Goal: Task Accomplishment & Management: Use online tool/utility

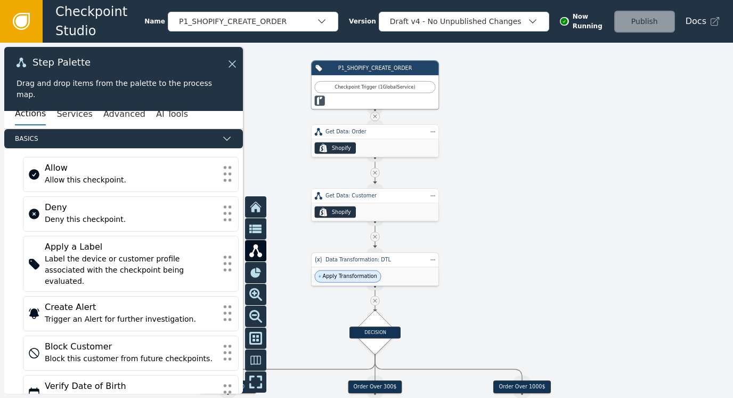
click at [362, 267] on div "Apply Transformation" at bounding box center [375, 276] width 127 height 19
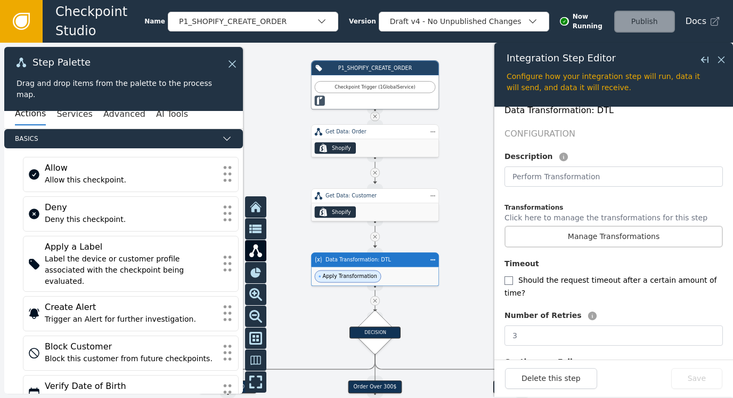
scroll to position [213, 0]
click at [573, 230] on button "Manage Transformations" at bounding box center [614, 235] width 218 height 22
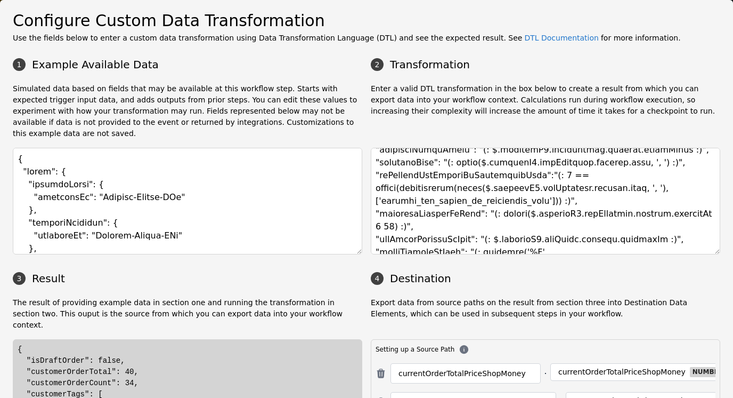
scroll to position [197, 0]
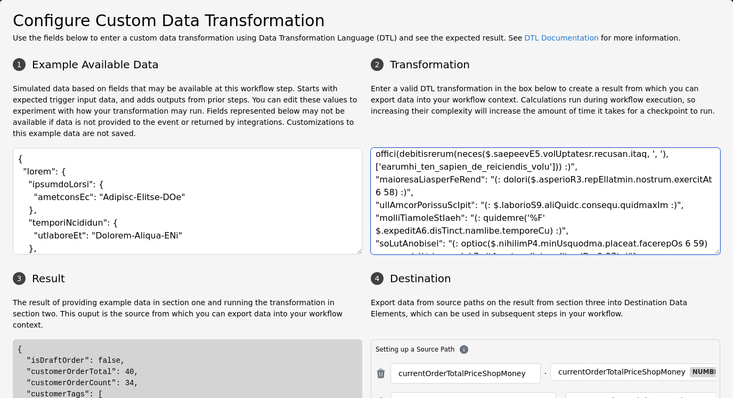
drag, startPoint x: 688, startPoint y: 206, endPoint x: 689, endPoint y: 180, distance: 25.6
click at [689, 180] on textarea at bounding box center [546, 201] width 350 height 107
paste textarea "orderCreatedAtDate": "(: substr($.event.shopifyOrdersCreate.createdAt"
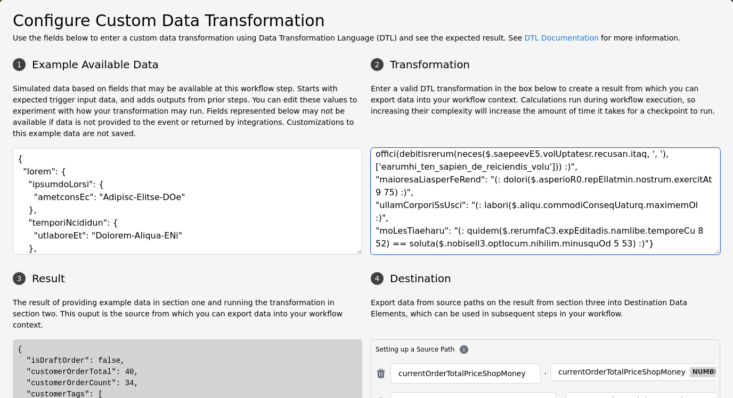
scroll to position [184, 0]
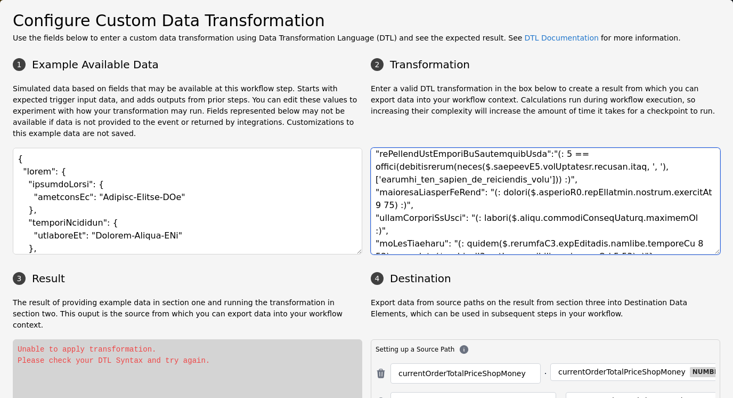
drag, startPoint x: 672, startPoint y: 180, endPoint x: 690, endPoint y: 179, distance: 18.2
click at [690, 179] on textarea at bounding box center [546, 201] width 350 height 107
click at [642, 201] on textarea at bounding box center [546, 201] width 350 height 107
drag, startPoint x: 493, startPoint y: 205, endPoint x: 658, endPoint y: 206, distance: 165.2
click at [658, 206] on textarea at bounding box center [546, 201] width 350 height 107
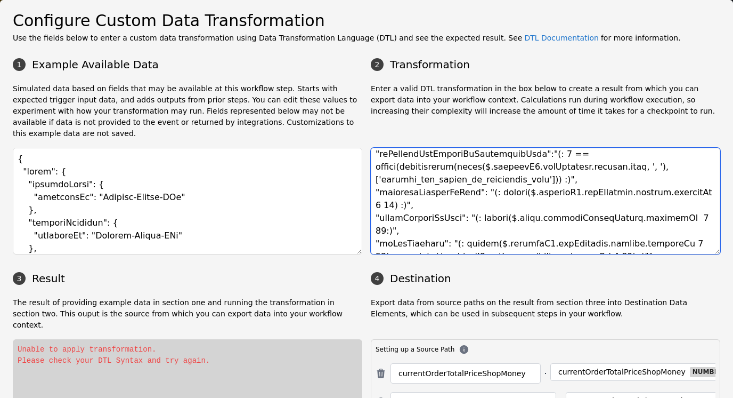
click at [495, 198] on textarea at bounding box center [546, 201] width 350 height 107
drag, startPoint x: 468, startPoint y: 207, endPoint x: 659, endPoint y: 209, distance: 190.8
click at [659, 209] on textarea at bounding box center [546, 201] width 350 height 107
click at [676, 208] on textarea at bounding box center [546, 201] width 350 height 107
click at [657, 204] on textarea at bounding box center [546, 201] width 350 height 107
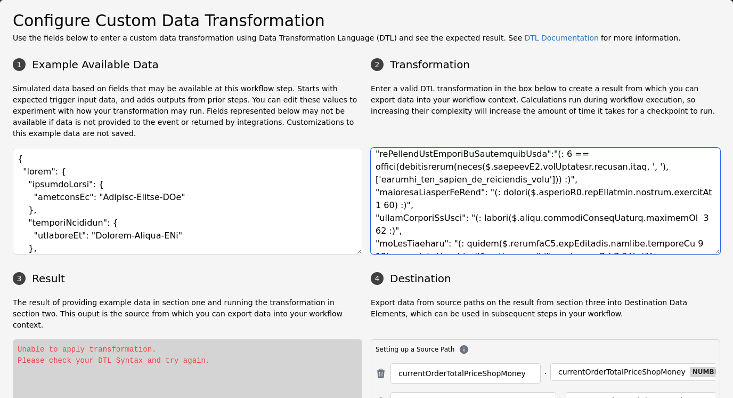
drag, startPoint x: 467, startPoint y: 206, endPoint x: 655, endPoint y: 205, distance: 187.6
click at [655, 205] on textarea at bounding box center [546, 201] width 350 height 107
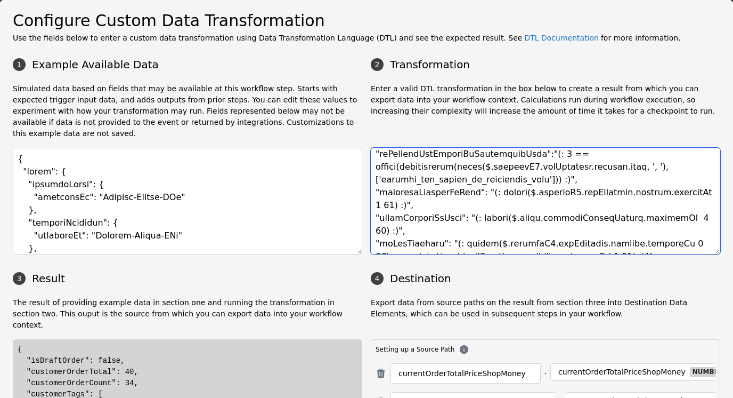
type textarea "{ "currentOrderTotalPriceShopMoney": "(: $.[DOMAIN_NAME]_price_[DOMAIN_NAME]_[D…"
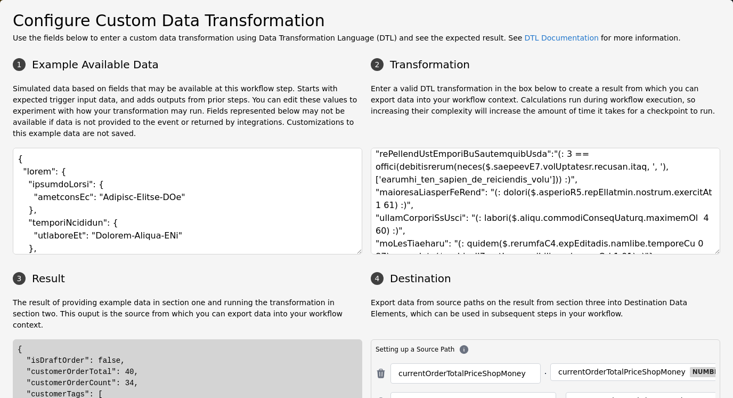
click at [118, 349] on div "{ "isDraftOrder": false, "customerOrderTotal": 40, "customerOrderCount": 34, "c…" at bounding box center [188, 405] width 340 height 123
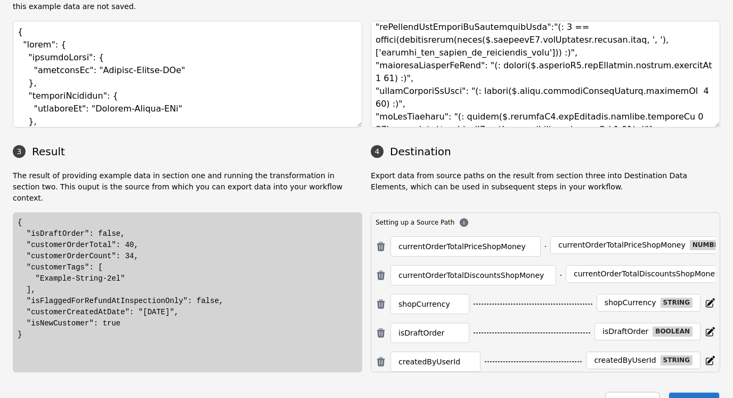
scroll to position [127, 0]
click at [125, 294] on div "{ "isDraftOrder": false, "customerOrderTotal": 40, "customerOrderCount": 34, "c…" at bounding box center [188, 277] width 340 height 123
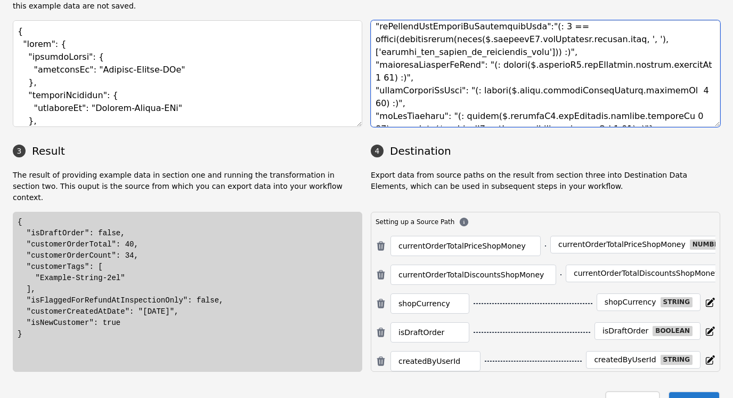
click at [499, 65] on textarea at bounding box center [546, 73] width 350 height 107
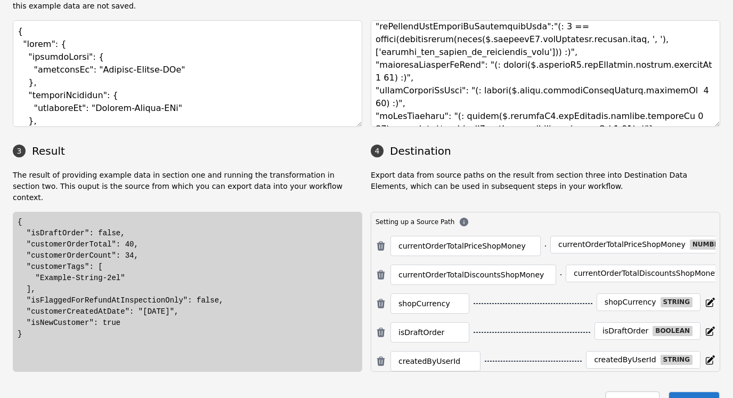
click at [163, 257] on div "{ "isDraftOrder": false, "customerOrderTotal": 40, "customerOrderCount": 34, "c…" at bounding box center [188, 277] width 340 height 123
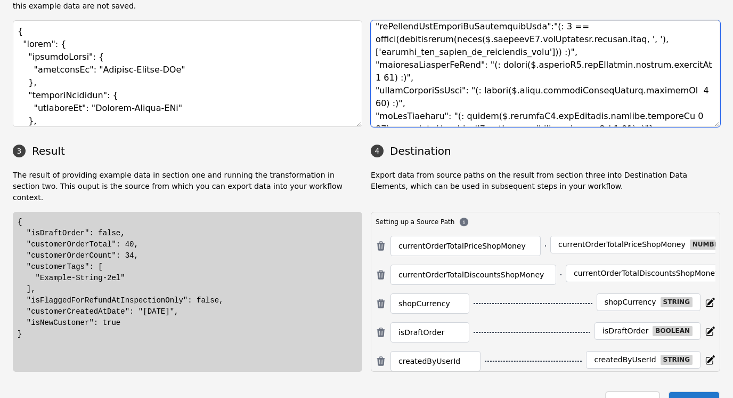
drag, startPoint x: 468, startPoint y: 78, endPoint x: 661, endPoint y: 79, distance: 192.9
click at [661, 79] on textarea at bounding box center [546, 73] width 350 height 107
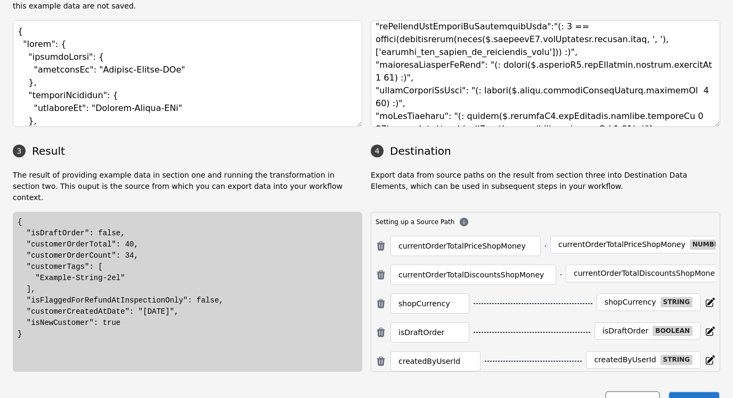
click at [634, 391] on button "Close" at bounding box center [632, 402] width 54 height 22
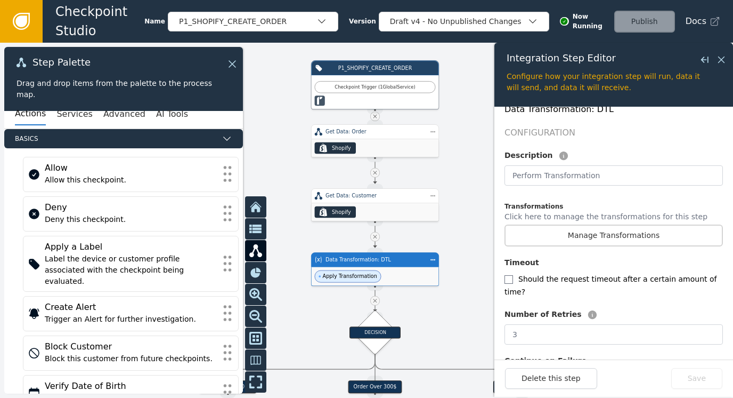
click at [367, 272] on span "Apply Transformation" at bounding box center [350, 275] width 54 height 7
click at [593, 224] on button "Manage Transformations" at bounding box center [614, 235] width 218 height 22
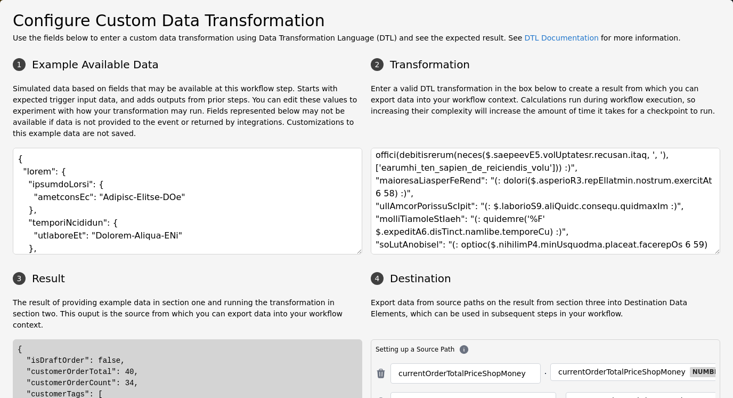
scroll to position [197, 0]
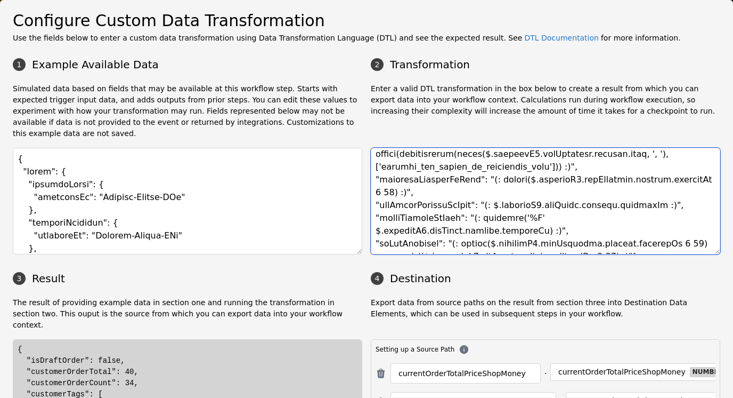
drag, startPoint x: 469, startPoint y: 205, endPoint x: 669, endPoint y: 204, distance: 199.8
click at [669, 204] on textarea at bounding box center [546, 201] width 350 height 107
paste textarea "ubstr($.event.shopifyOrdersCreate.createdAt 0 10"
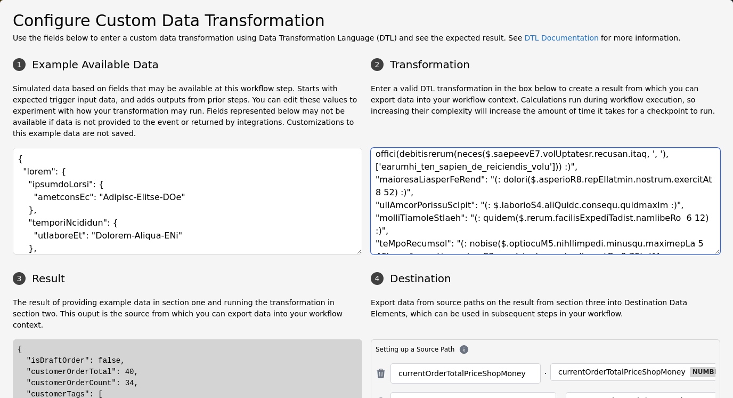
type textarea "{ "currentOrderTotalPriceShopMoney": "(: $.[DOMAIN_NAME]_price_[DOMAIN_NAME]_[D…"
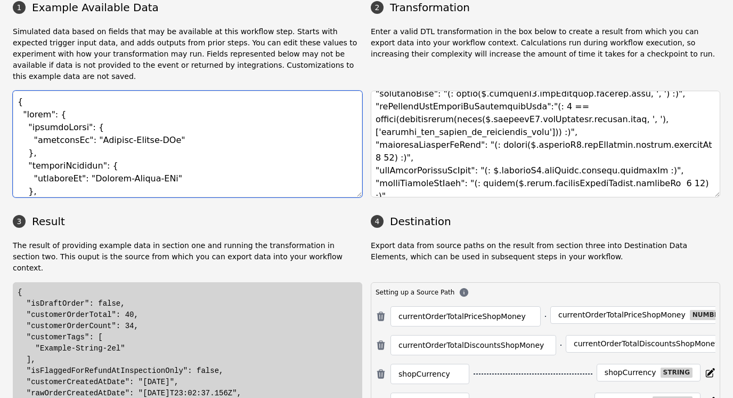
scroll to position [53, 0]
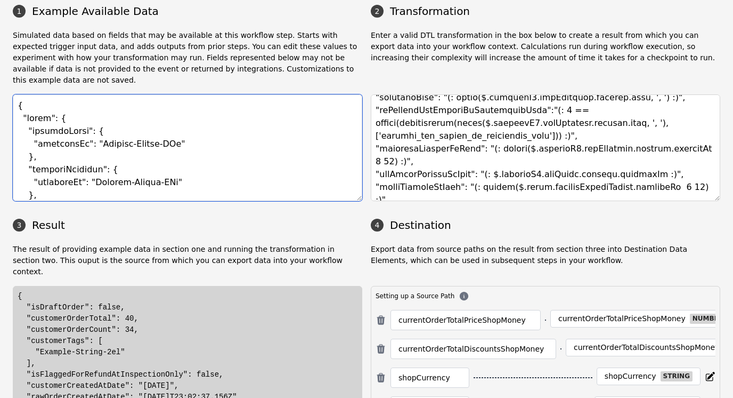
click at [159, 113] on textarea at bounding box center [188, 147] width 350 height 107
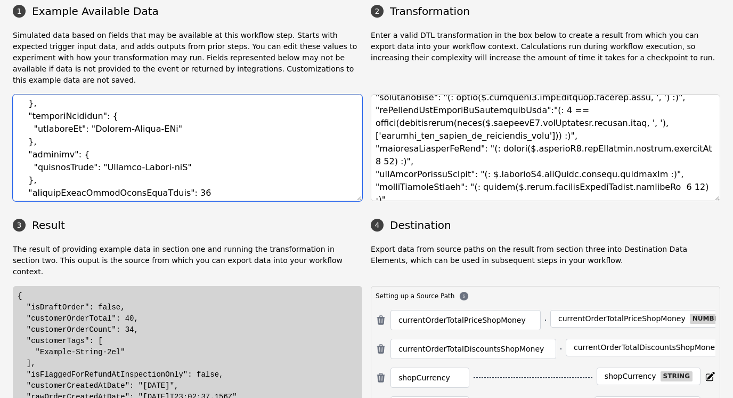
click at [211, 131] on textarea at bounding box center [188, 147] width 350 height 107
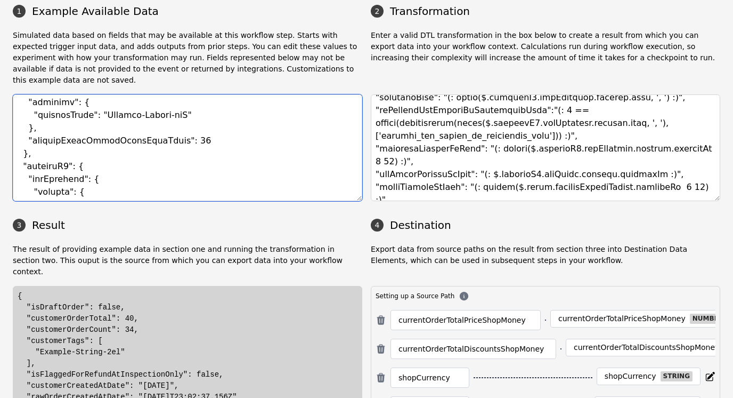
scroll to position [107, 0]
click at [195, 128] on textarea at bounding box center [188, 147] width 350 height 107
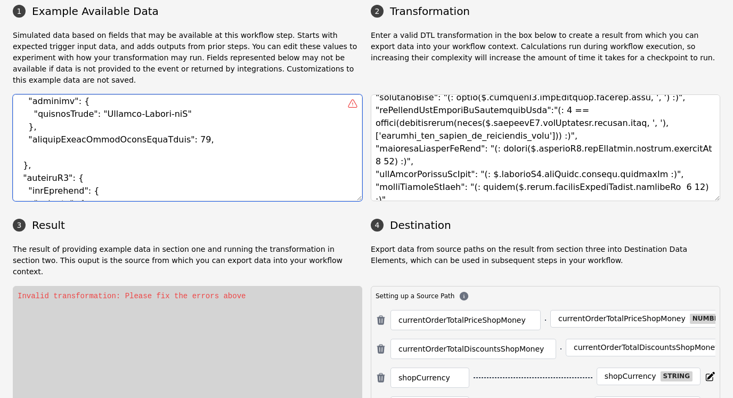
paste textarea ""shopifyOrdersCreate": { "id": 6053069750483, "admin_graphql_api_id": "gid://sh…"
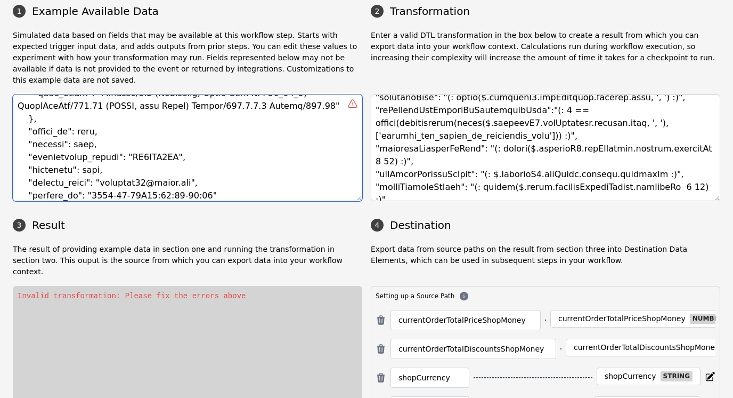
scroll to position [409, 0]
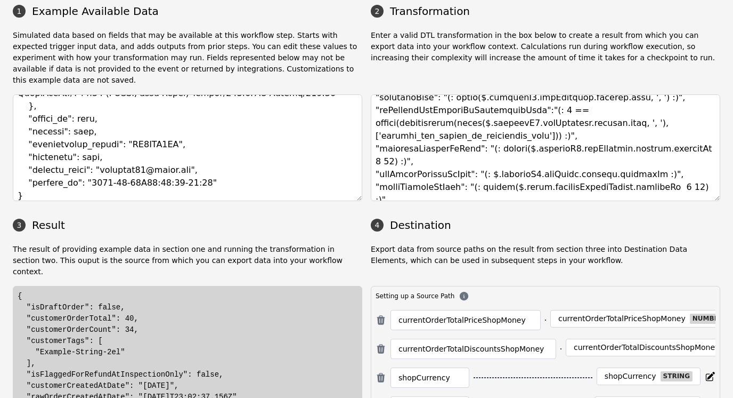
type textarea "{ "event": { "shopifyOrder": { "externalId": "Example-String-GFe" }, "shopifyCu…"
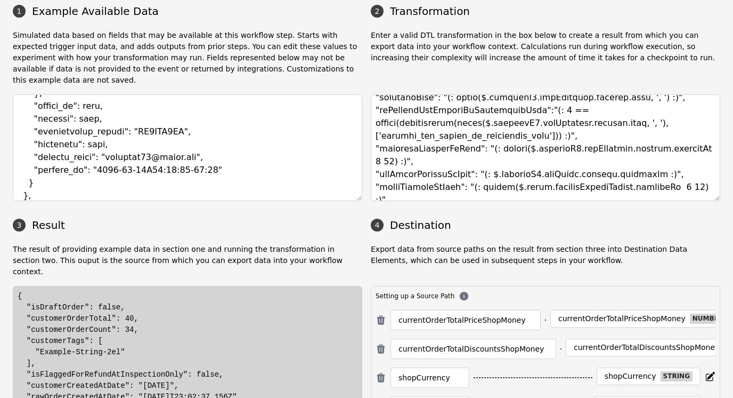
click at [197, 294] on div "{ "isDraftOrder": false, "customerOrderTotal": 40, "customerOrderCount": 34, "c…" at bounding box center [188, 357] width 340 height 134
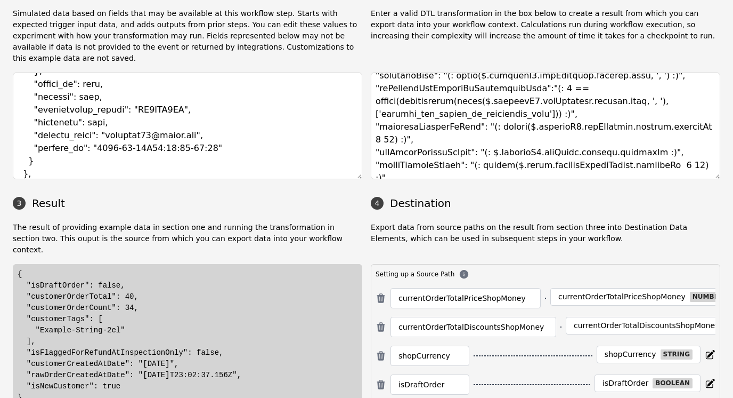
scroll to position [74, 0]
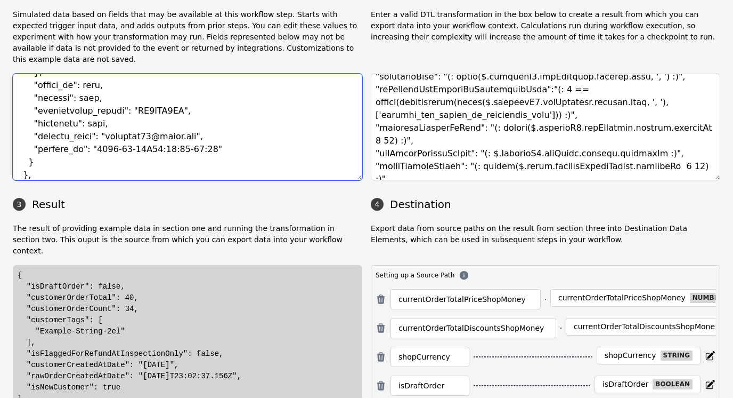
click at [169, 117] on textarea at bounding box center [188, 127] width 350 height 107
click at [51, 150] on textarea at bounding box center [188, 127] width 350 height 107
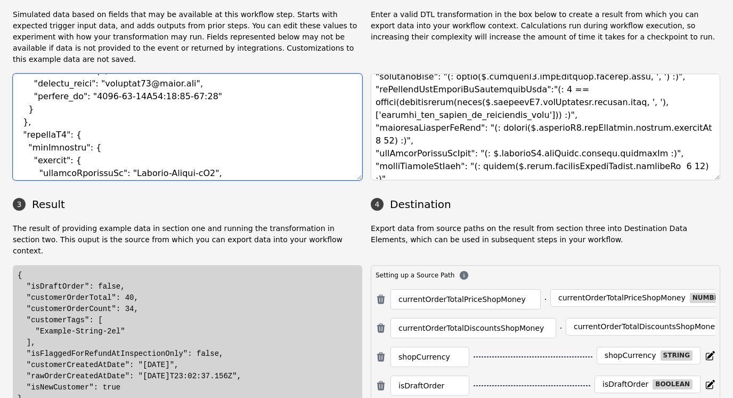
scroll to position [462, 0]
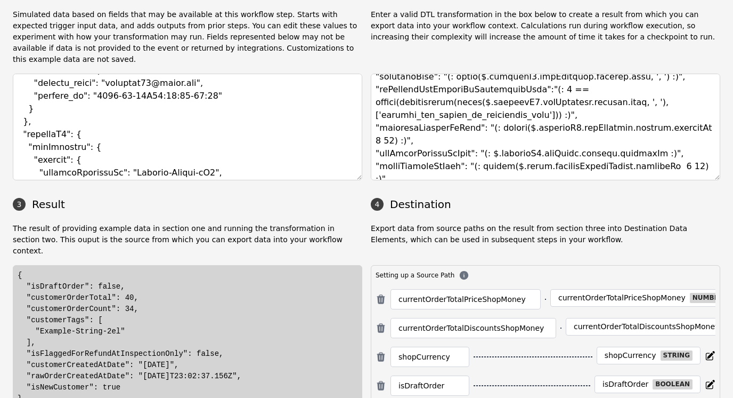
click at [154, 296] on div "{ "isDraftOrder": false, "customerOrderTotal": 40, "customerOrderCount": 34, "c…" at bounding box center [188, 337] width 340 height 134
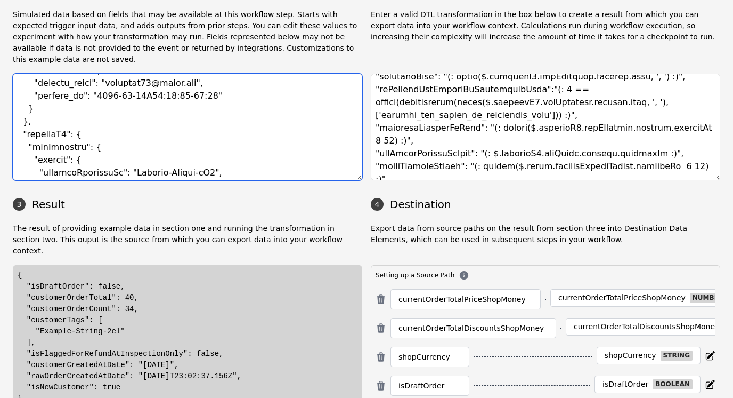
click at [179, 123] on textarea at bounding box center [188, 127] width 350 height 107
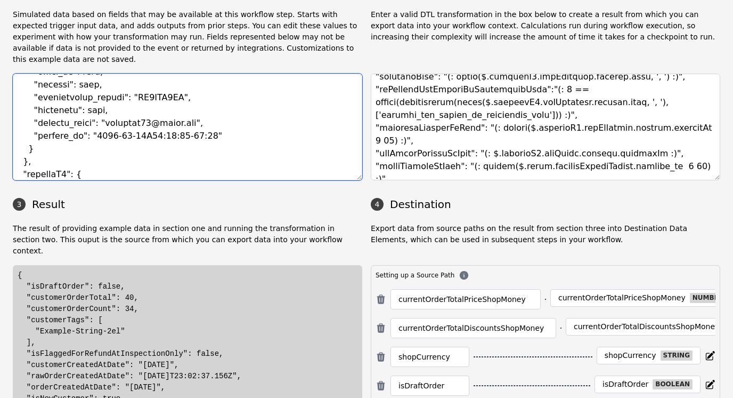
scroll to position [409, 0]
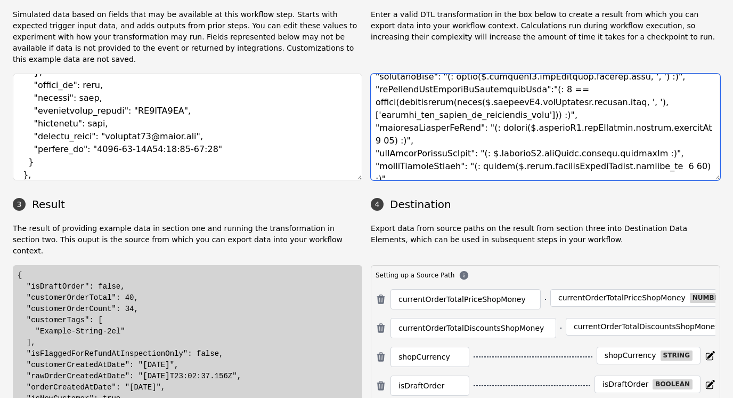
drag, startPoint x: 652, startPoint y: 140, endPoint x: 653, endPoint y: 131, distance: 9.7
click at [653, 131] on textarea at bounding box center [546, 127] width 350 height 107
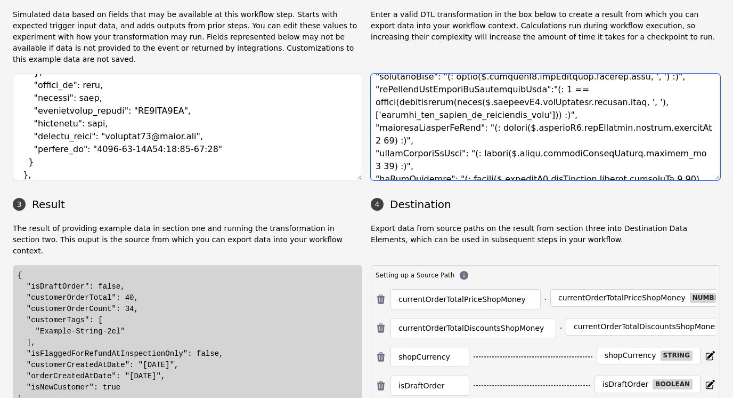
scroll to position [127, 0]
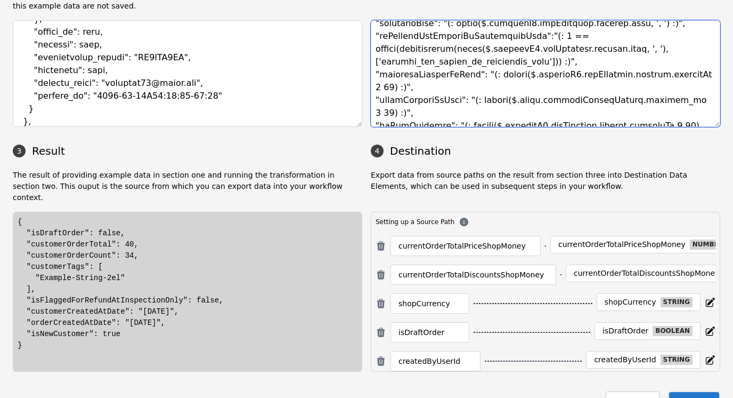
type textarea "{ "currentOrderTotalPriceShopMoney": "(: $.[DOMAIN_NAME]_price_[DOMAIN_NAME]_[D…"
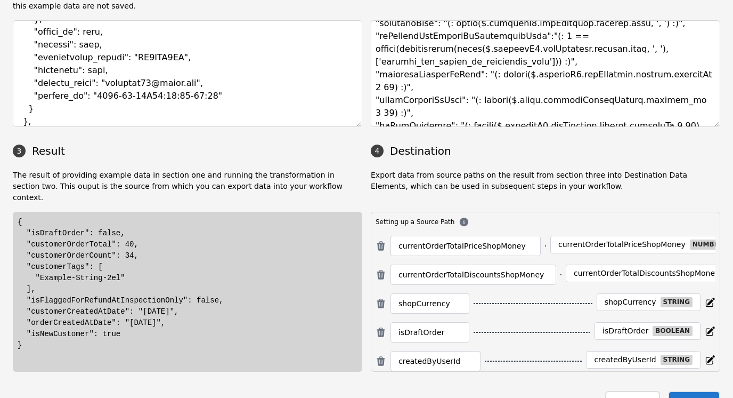
click at [687, 391] on button "Save" at bounding box center [694, 402] width 52 height 22
click at [632, 391] on button "Close" at bounding box center [632, 402] width 54 height 22
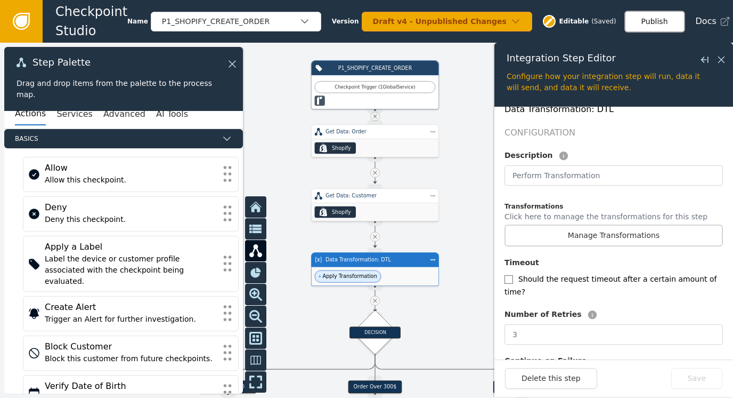
click at [662, 20] on button "Publish" at bounding box center [655, 22] width 61 height 22
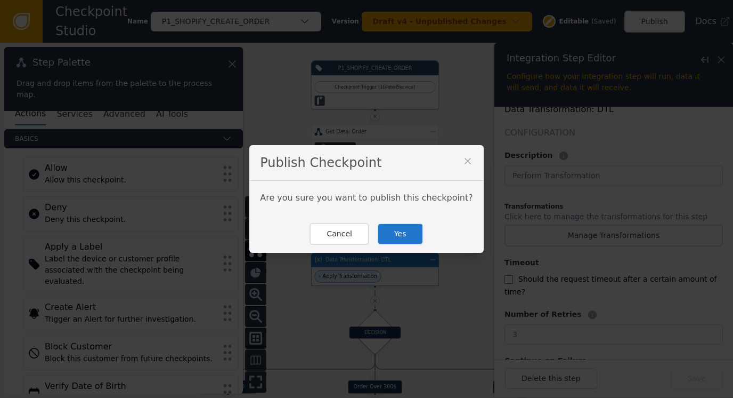
click at [403, 229] on button "Yes" at bounding box center [400, 234] width 46 height 22
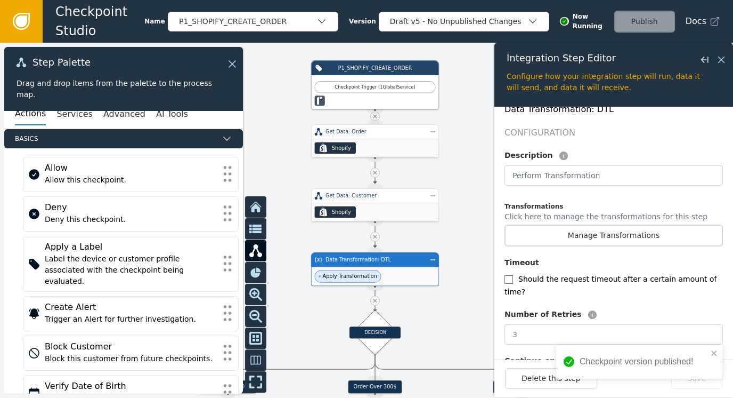
click at [378, 272] on div "Apply Transformation" at bounding box center [375, 276] width 127 height 19
click at [576, 230] on button "Manage Transformations" at bounding box center [614, 235] width 218 height 22
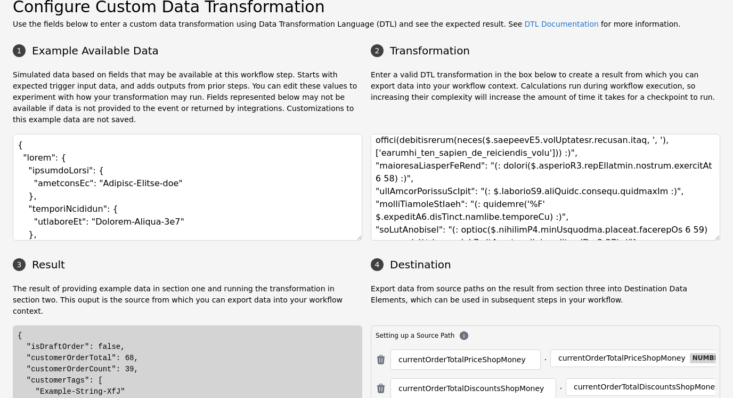
scroll to position [0, 0]
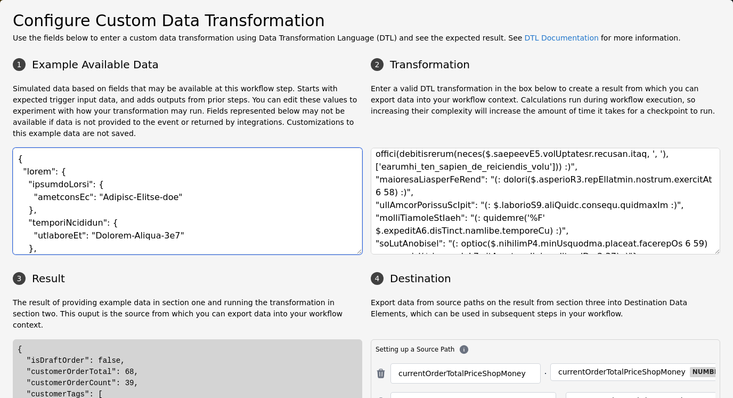
click at [135, 181] on textarea at bounding box center [188, 201] width 350 height 107
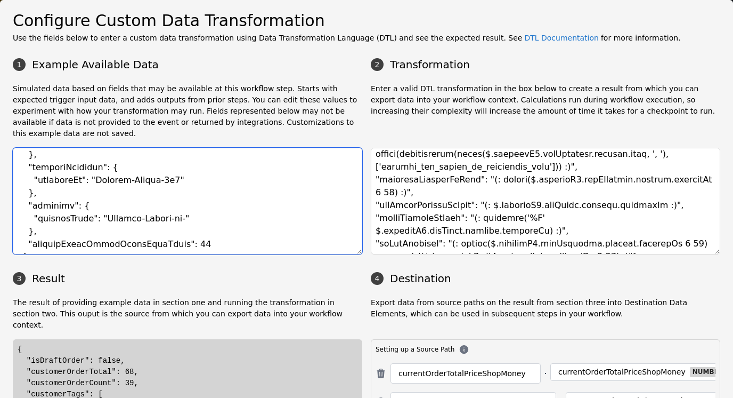
scroll to position [53, 0]
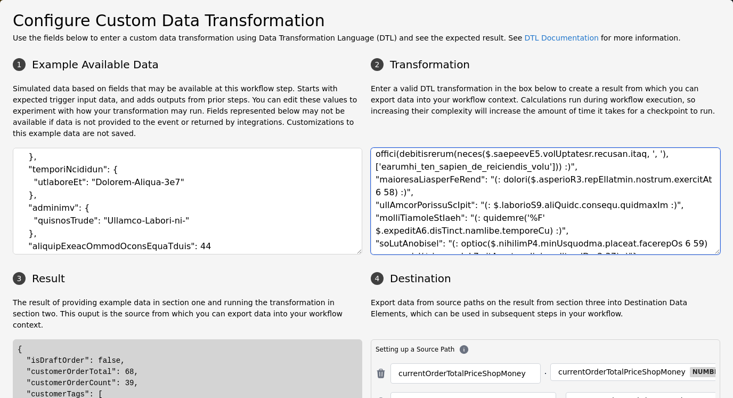
click at [508, 184] on textarea at bounding box center [546, 201] width 350 height 107
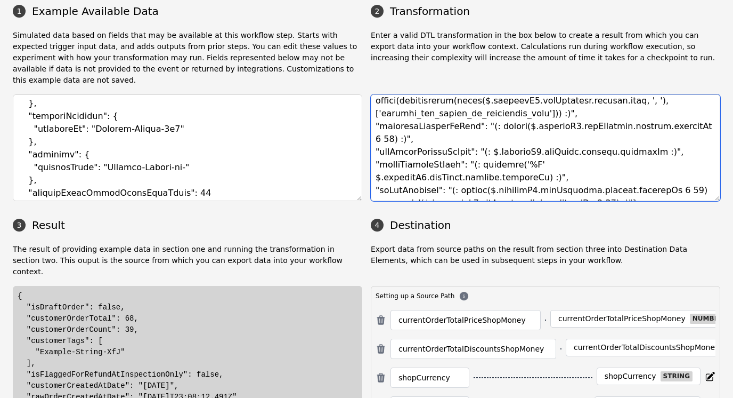
drag, startPoint x: 483, startPoint y: 114, endPoint x: 694, endPoint y: 112, distance: 211.0
click at [694, 112] on textarea at bounding box center [546, 147] width 350 height 107
drag, startPoint x: 468, startPoint y: 154, endPoint x: 669, endPoint y: 149, distance: 201.0
click at [669, 149] on textarea at bounding box center [546, 147] width 350 height 107
paste textarea "ubstr($.shopifyV2.getCustomer.outputs.createdAt 0 10)"
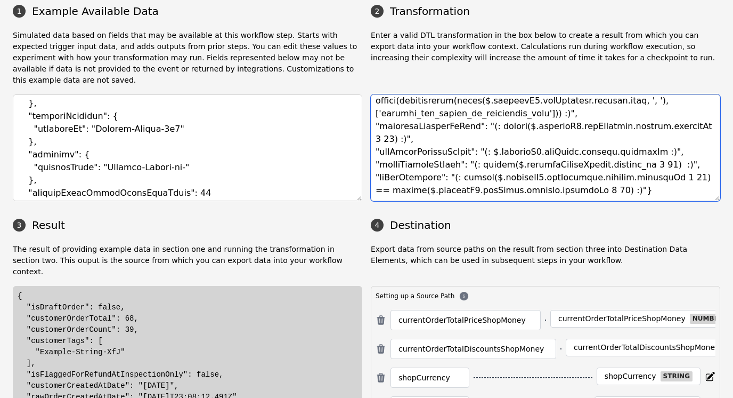
type textarea "{ "currentOrderTotalPriceShopMoney": "(: $.[DOMAIN_NAME]_price_[DOMAIN_NAME]_[D…"
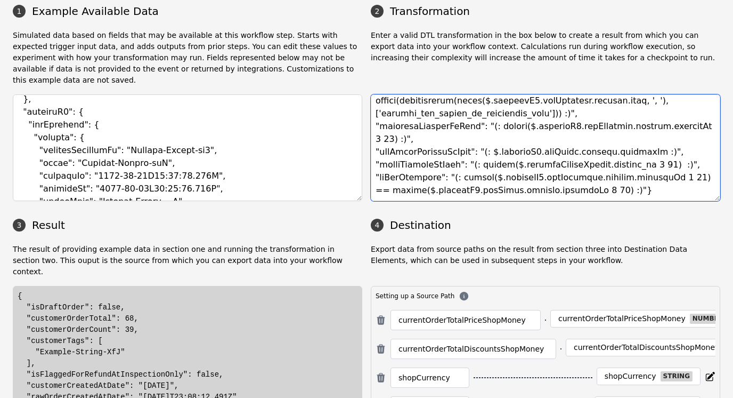
scroll to position [107, 0]
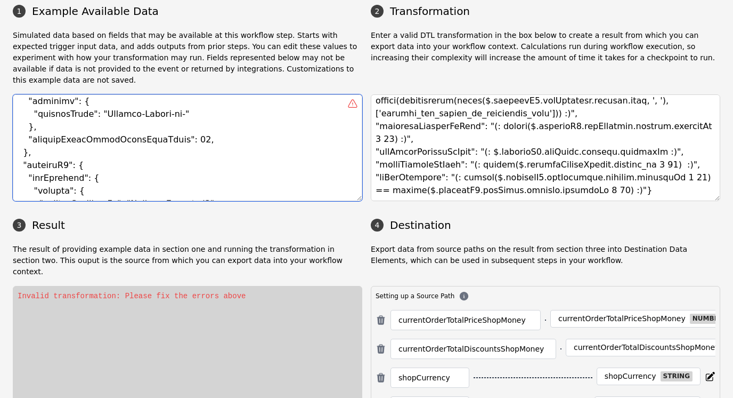
paste textarea ", "shopifyOrdersCreate": { "id": 6053069750483, "admin_graphql_api_id": "gid://…"
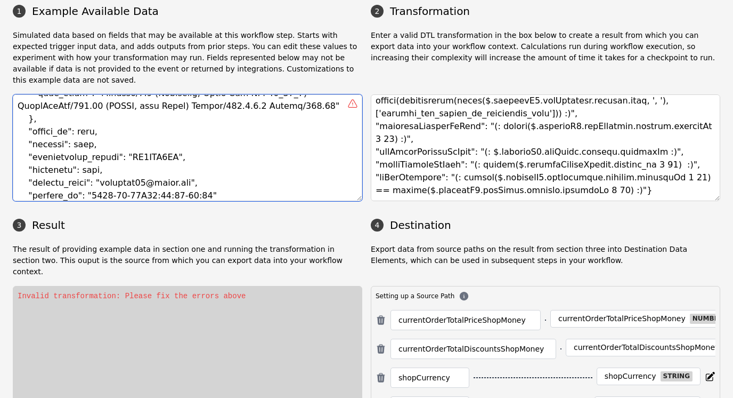
scroll to position [396, 0]
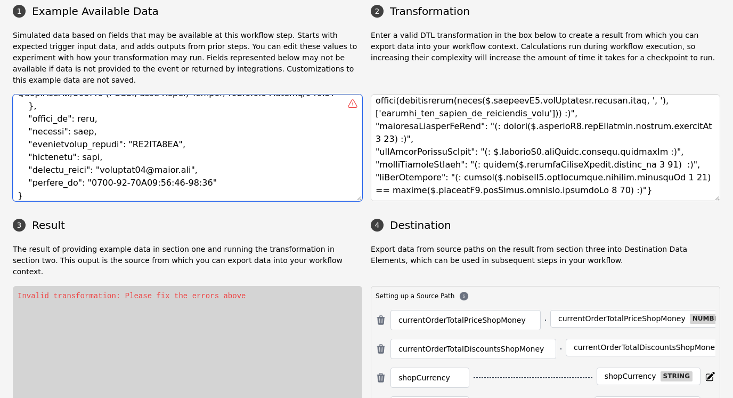
click at [181, 142] on textarea at bounding box center [188, 147] width 350 height 107
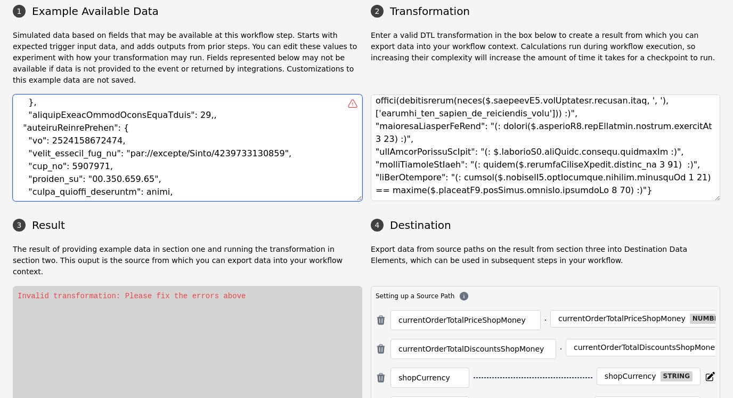
scroll to position [129, 0]
click at [187, 109] on textarea at bounding box center [188, 147] width 350 height 107
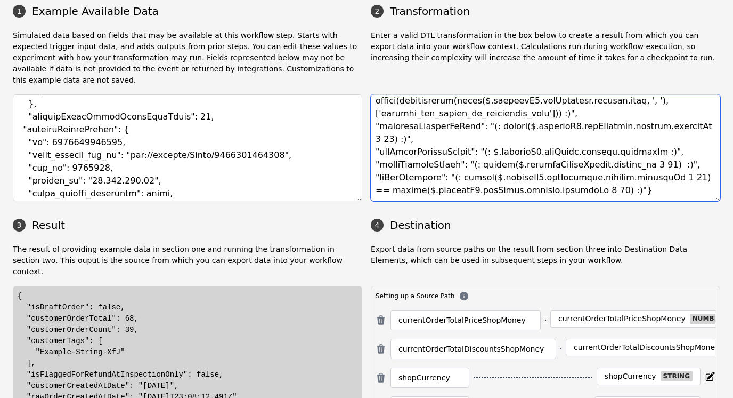
type textarea "{ "event": { "shopifyOrder": { "externalId": "Example-String-ant" }, "shopifyCu…"
click at [558, 130] on textarea at bounding box center [546, 147] width 350 height 107
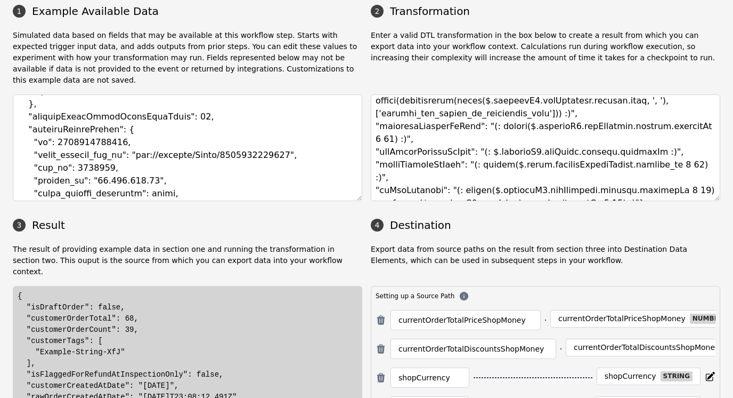
click at [174, 328] on div "{ "isDraftOrder": false, "customerOrderTotal": 68, "customerOrderCount": 39, "c…" at bounding box center [188, 362] width 340 height 145
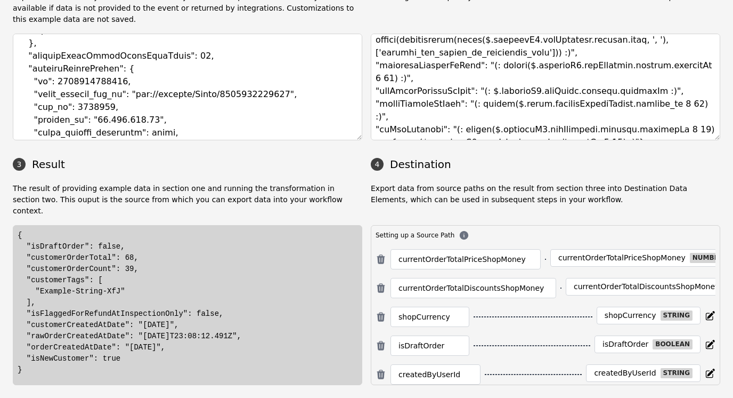
scroll to position [127, 0]
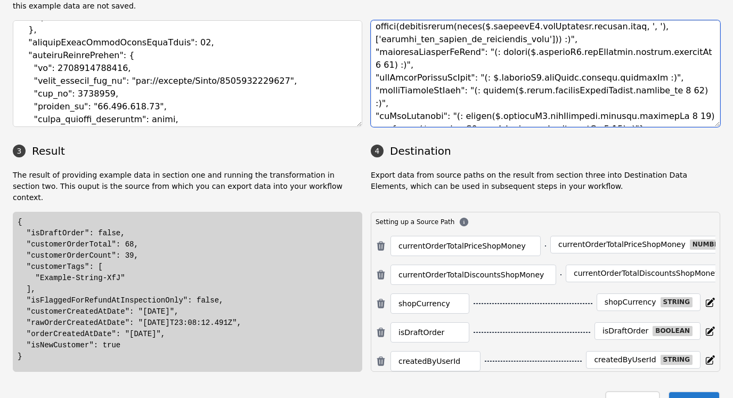
drag, startPoint x: 652, startPoint y: 64, endPoint x: 652, endPoint y: 59, distance: 5.9
click at [652, 59] on textarea at bounding box center [546, 73] width 350 height 107
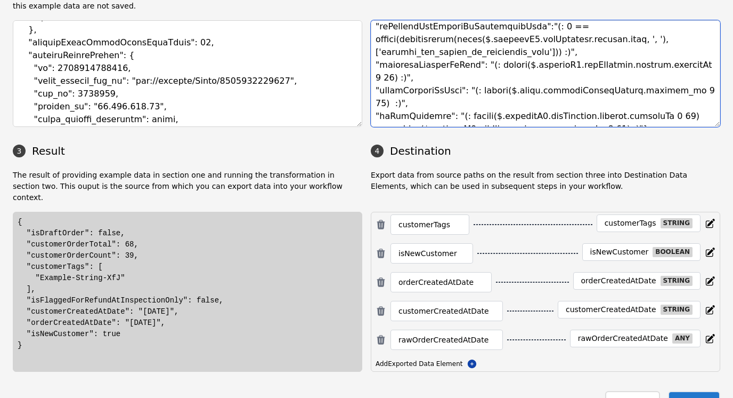
scroll to position [271, 0]
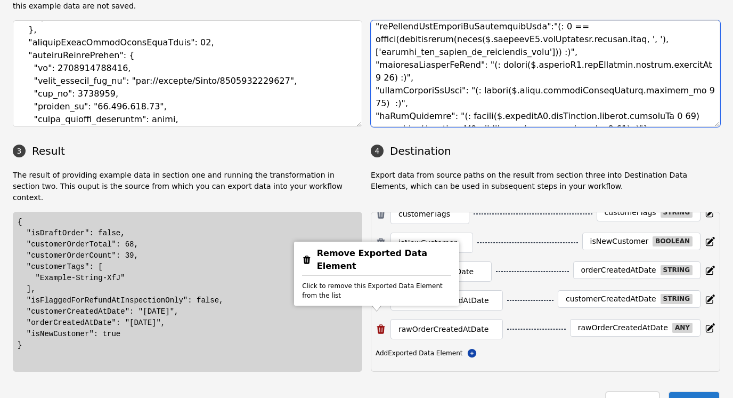
type textarea "{ "currentOrderTotalPriceShopMoney": "(: $.[DOMAIN_NAME]_price_[DOMAIN_NAME]_[D…"
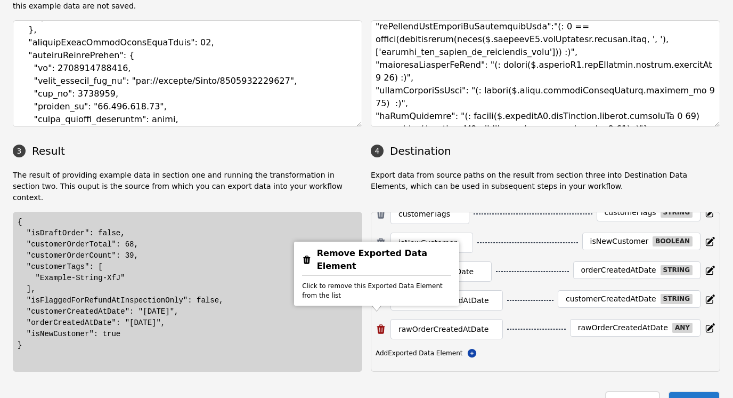
click at [377, 324] on icon at bounding box center [381, 328] width 8 height 9
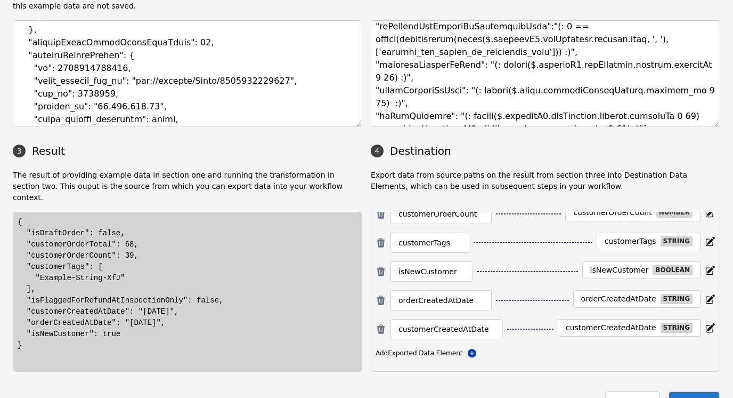
click at [692, 391] on button "Save" at bounding box center [694, 402] width 52 height 22
click at [626, 391] on button "Close" at bounding box center [632, 402] width 54 height 22
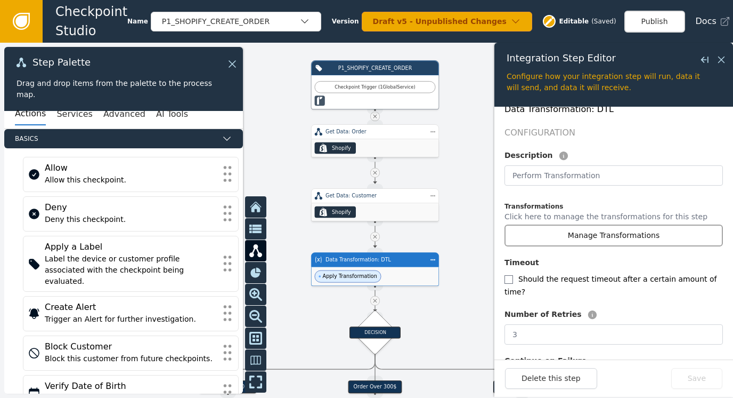
click at [578, 224] on button "Manage Transformations" at bounding box center [614, 235] width 218 height 22
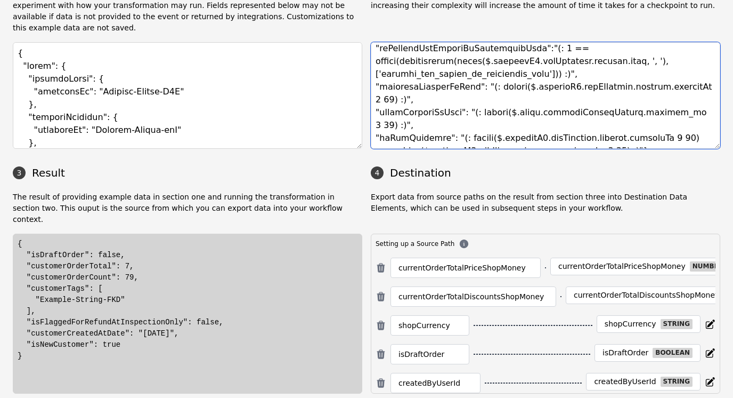
scroll to position [107, 0]
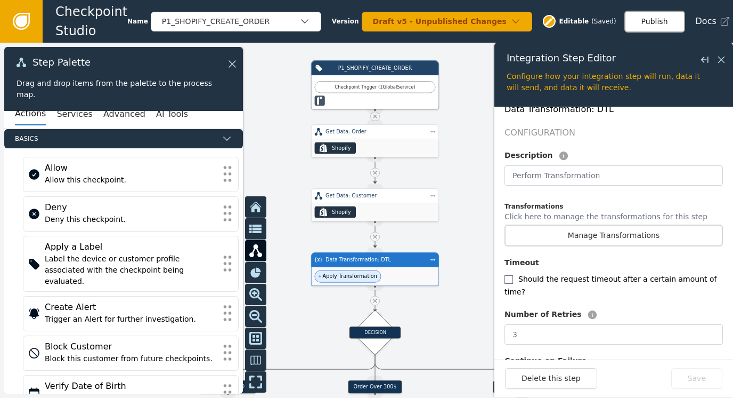
click at [649, 17] on button "Publish" at bounding box center [655, 22] width 61 height 22
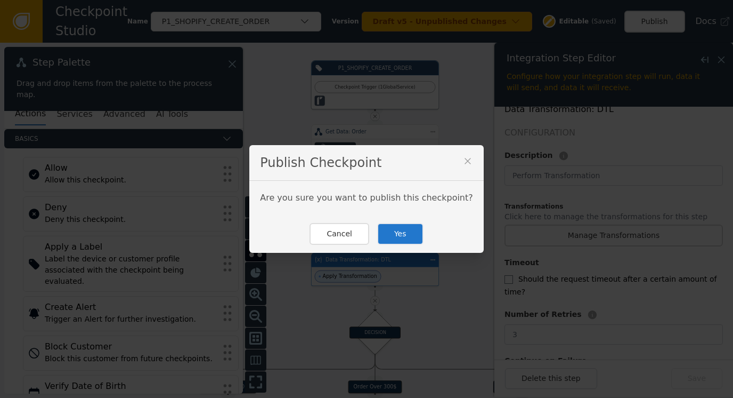
click at [396, 233] on button "Yes" at bounding box center [400, 234] width 46 height 22
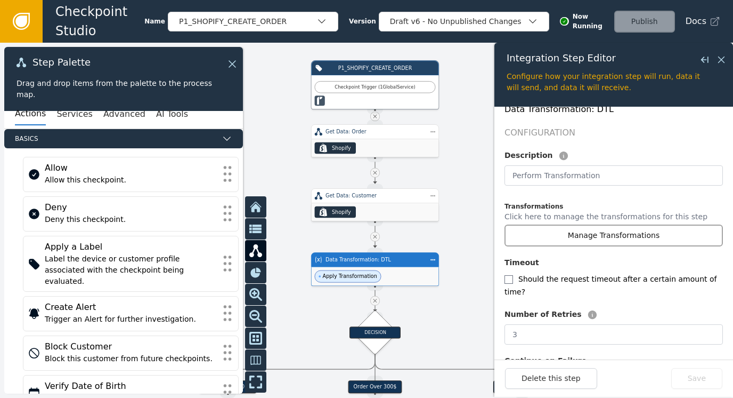
click at [594, 225] on button "Manage Transformations" at bounding box center [614, 235] width 218 height 22
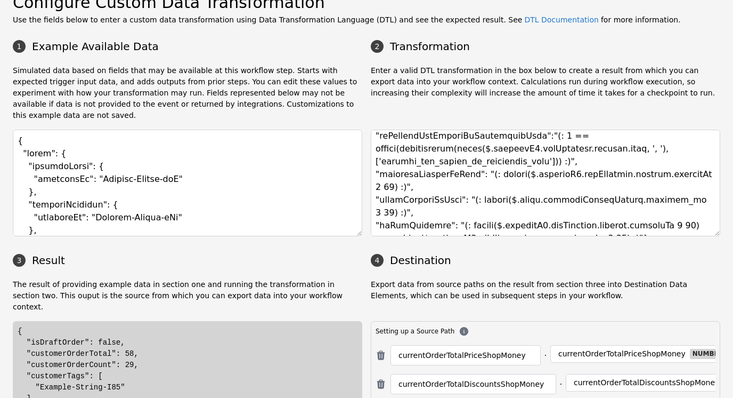
scroll to position [53, 0]
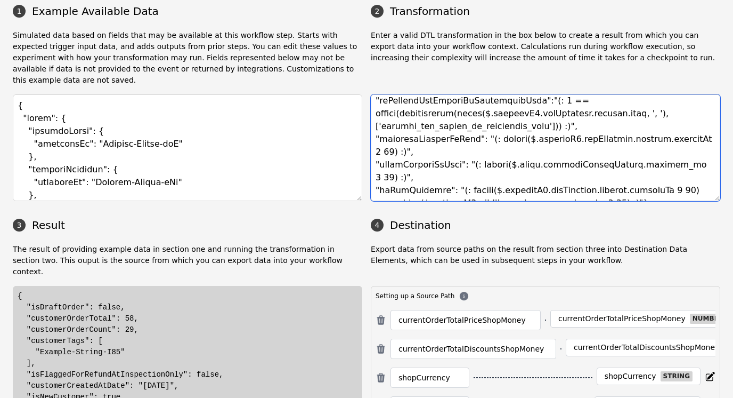
click at [409, 172] on textarea at bounding box center [546, 147] width 350 height 107
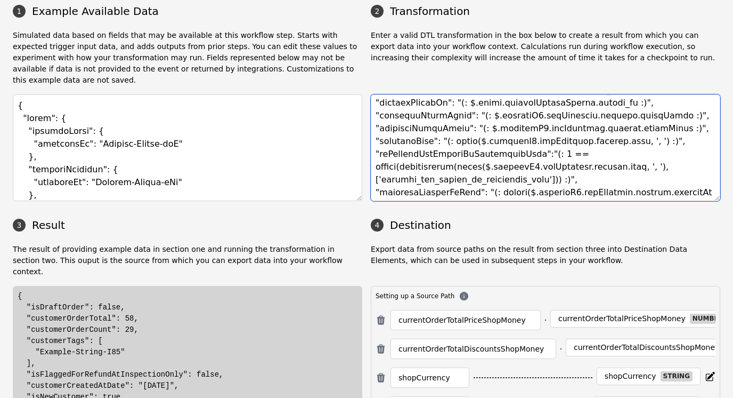
scroll to position [77, 0]
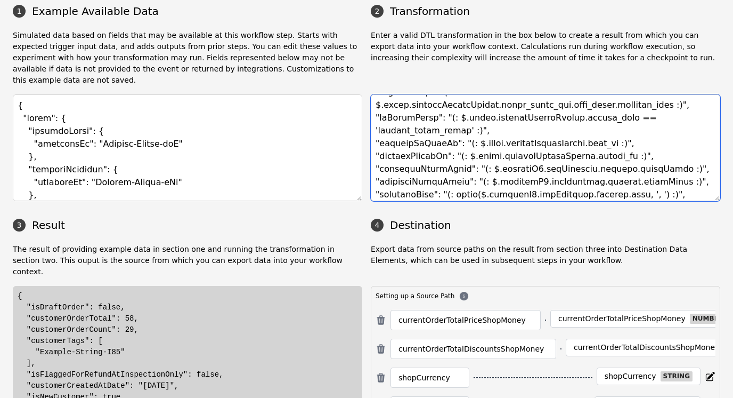
click at [484, 124] on textarea at bounding box center [546, 147] width 350 height 107
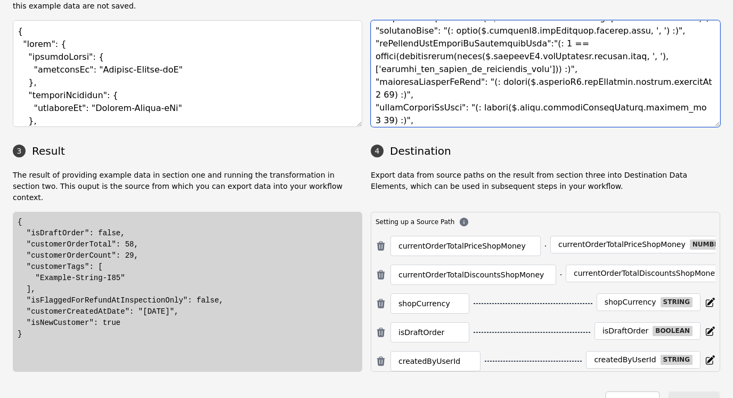
scroll to position [184, 0]
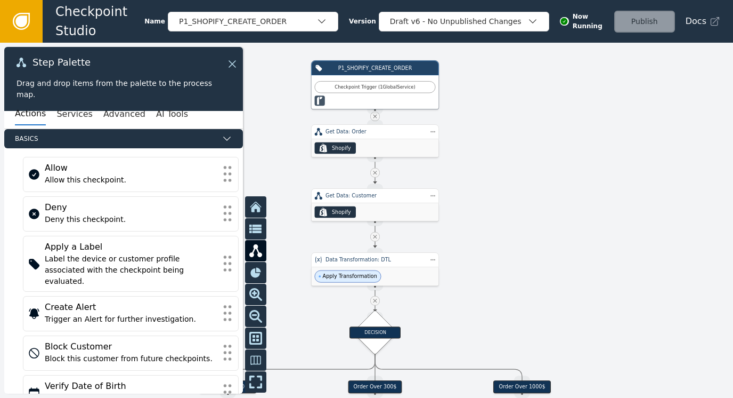
click at [28, 18] on icon at bounding box center [21, 21] width 17 height 17
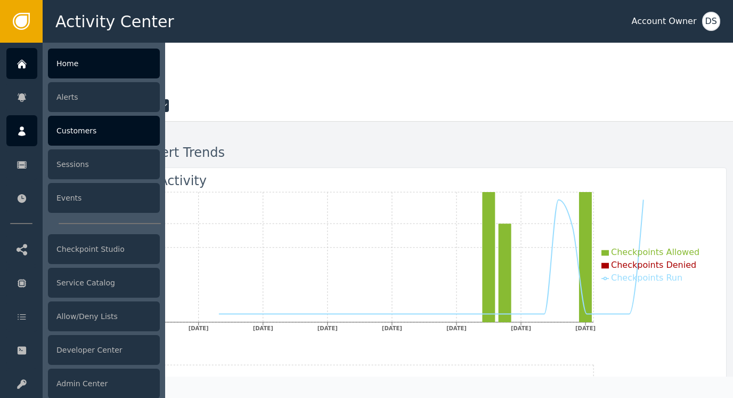
click at [74, 133] on div "Customers" at bounding box center [104, 131] width 112 height 30
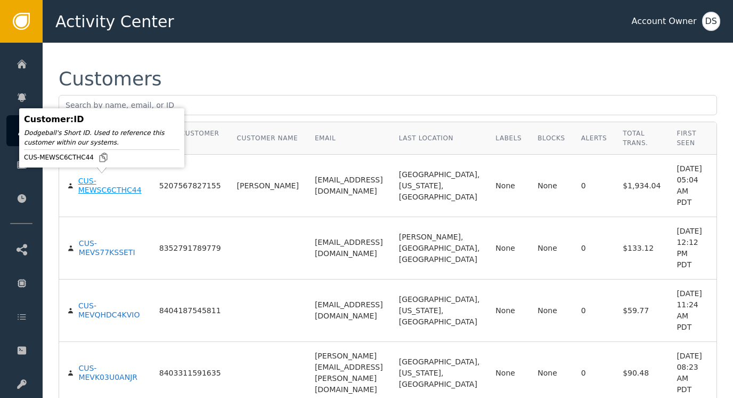
click at [86, 182] on div "CUS-MEWSC6CTHC44" at bounding box center [110, 185] width 65 height 19
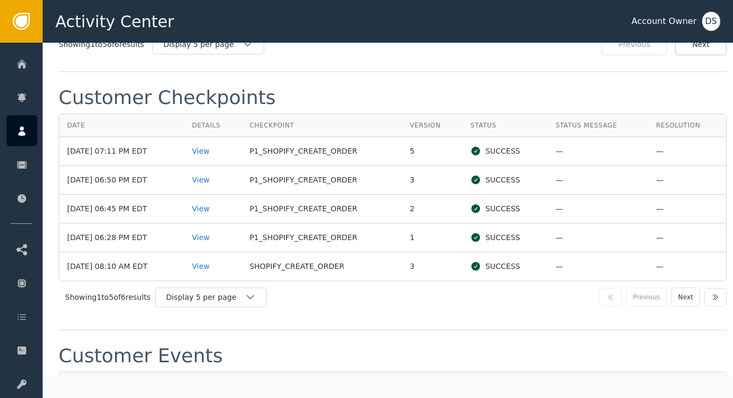
scroll to position [1279, 0]
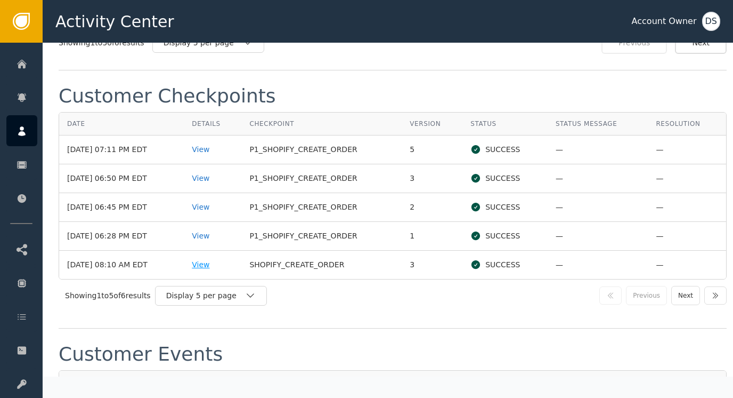
click at [216, 259] on div "View" at bounding box center [213, 264] width 42 height 11
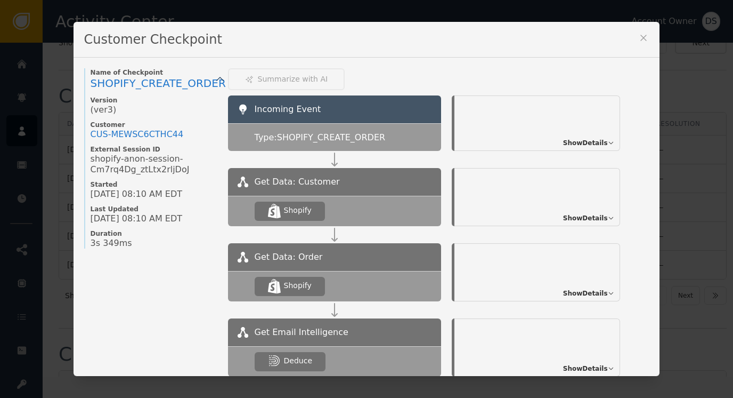
click at [595, 138] on span "Show Details" at bounding box center [585, 143] width 45 height 10
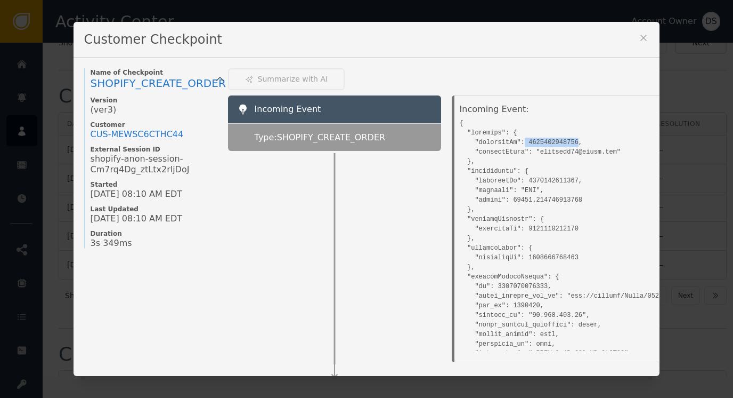
drag, startPoint x: 516, startPoint y: 139, endPoint x: 566, endPoint y: 137, distance: 49.6
drag, startPoint x: 566, startPoint y: 137, endPoint x: 560, endPoint y: 127, distance: 12.4
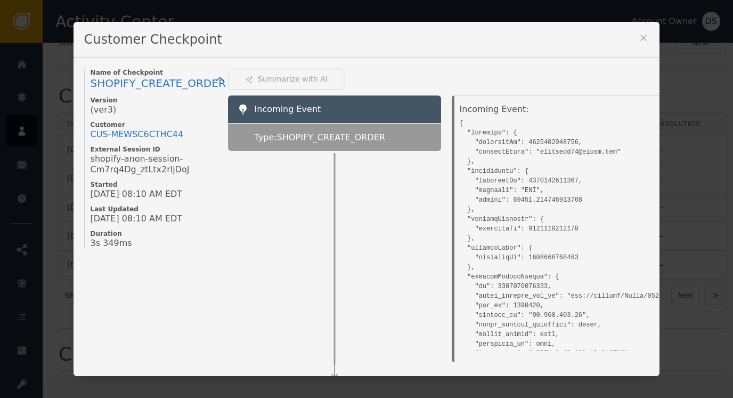
click at [638, 39] on icon at bounding box center [643, 38] width 11 height 11
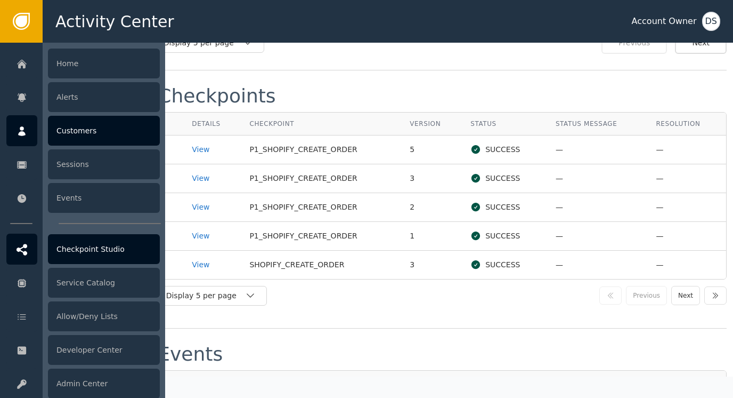
click at [81, 239] on div "Checkpoint Studio" at bounding box center [104, 249] width 112 height 30
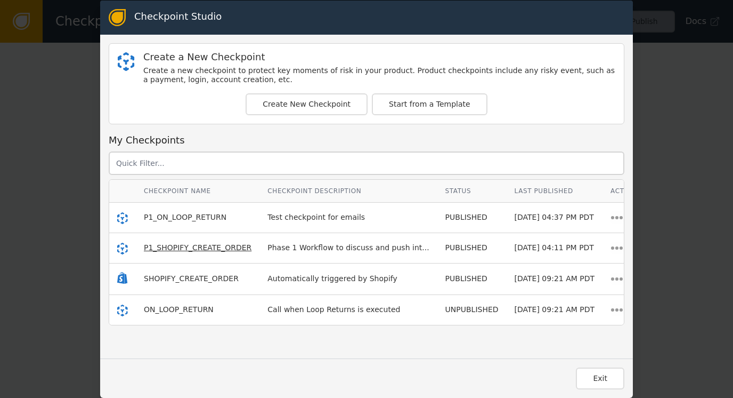
click at [159, 243] on span "P1_SHOPIFY_CREATE_ORDER" at bounding box center [198, 247] width 108 height 9
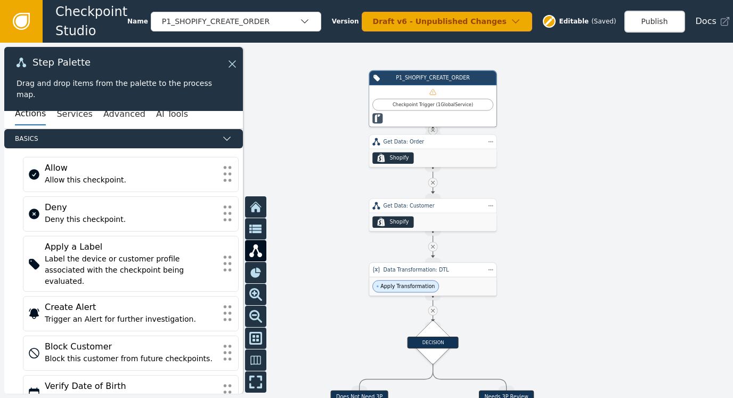
click at [440, 286] on div "Apply Transformation" at bounding box center [432, 286] width 127 height 19
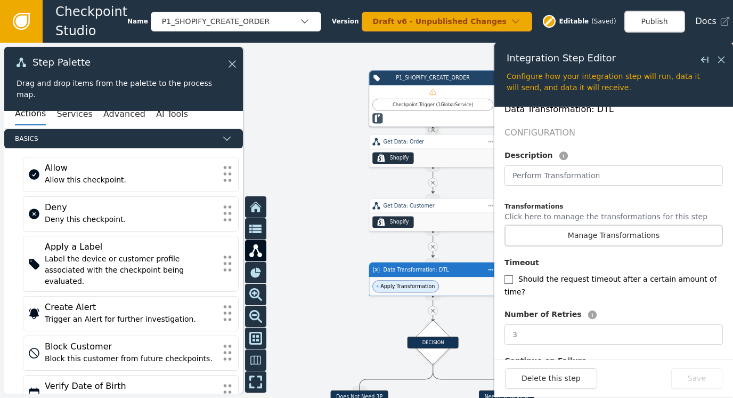
scroll to position [236, 0]
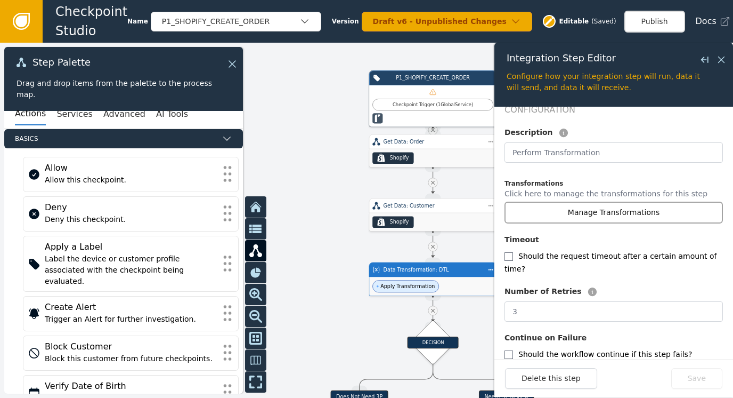
click at [601, 201] on button "Manage Transformations" at bounding box center [614, 212] width 218 height 22
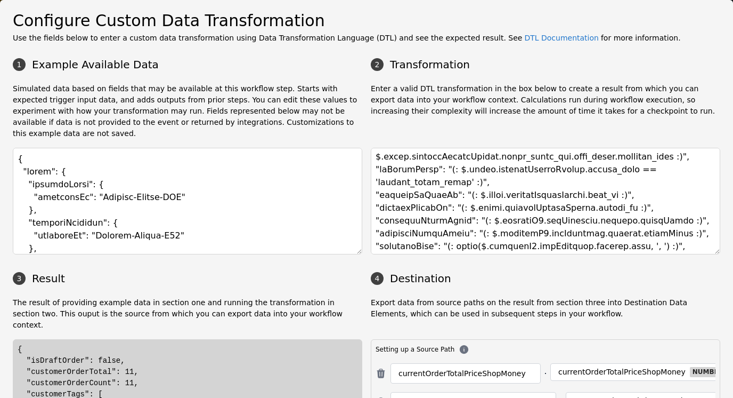
scroll to position [107, 0]
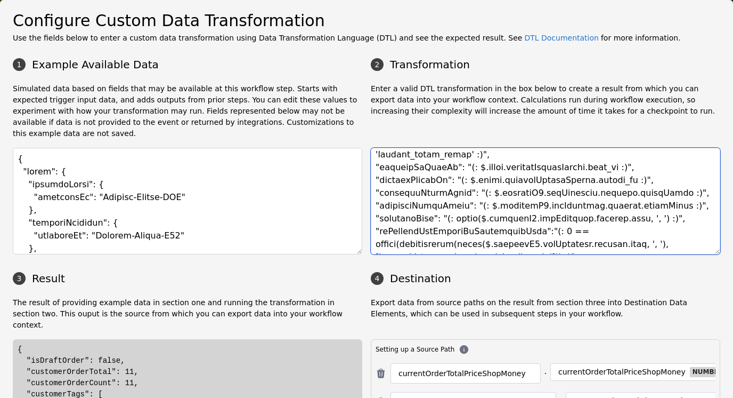
drag, startPoint x: 474, startPoint y: 182, endPoint x: 636, endPoint y: 178, distance: 162.0
click at [636, 178] on textarea at bounding box center [546, 201] width 350 height 107
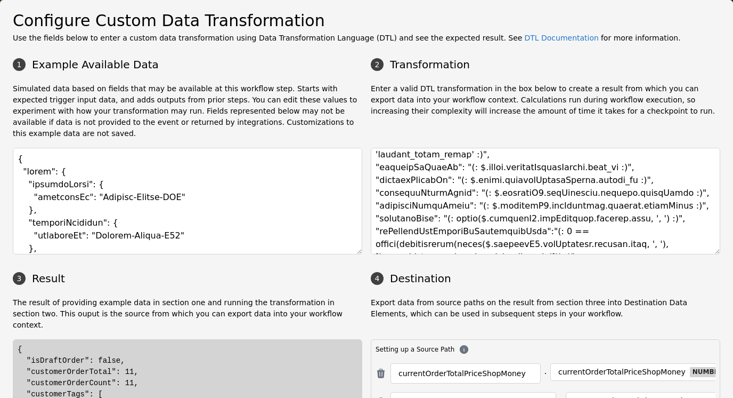
drag, startPoint x: 723, startPoint y: 154, endPoint x: 726, endPoint y: 138, distance: 16.2
click at [726, 138] on div "Configure Custom Data Transformation Use the fields below to enter a custom dat…" at bounding box center [366, 199] width 733 height 398
click at [720, 172] on div "Configure Custom Data Transformation Use the fields below to enter a custom dat…" at bounding box center [366, 274] width 733 height 548
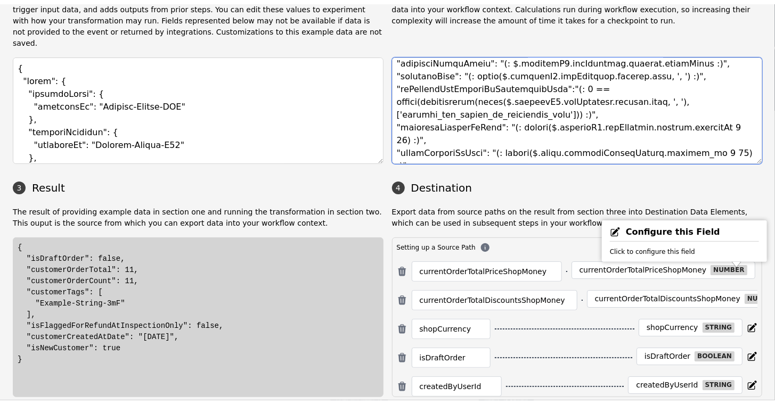
scroll to position [120, 0]
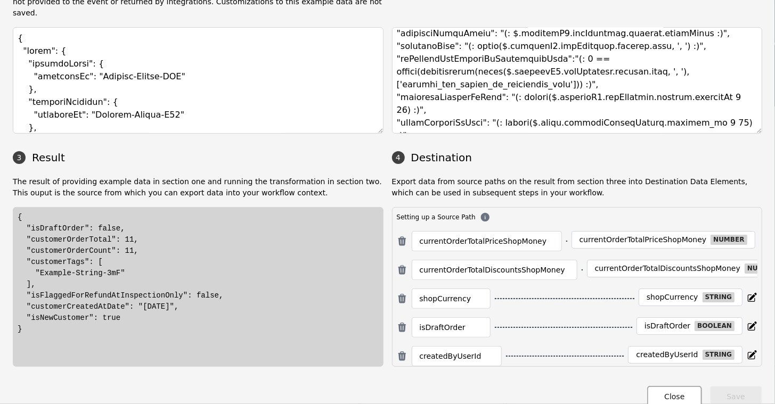
click at [657, 391] on button "Close" at bounding box center [674, 397] width 54 height 22
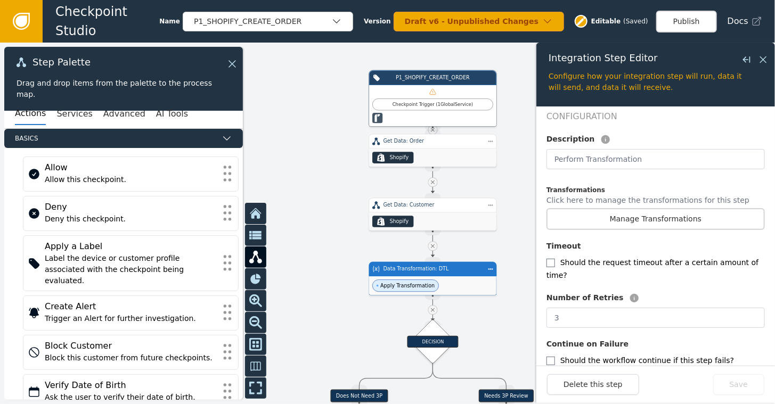
click at [20, 24] on icon at bounding box center [21, 21] width 12 height 12
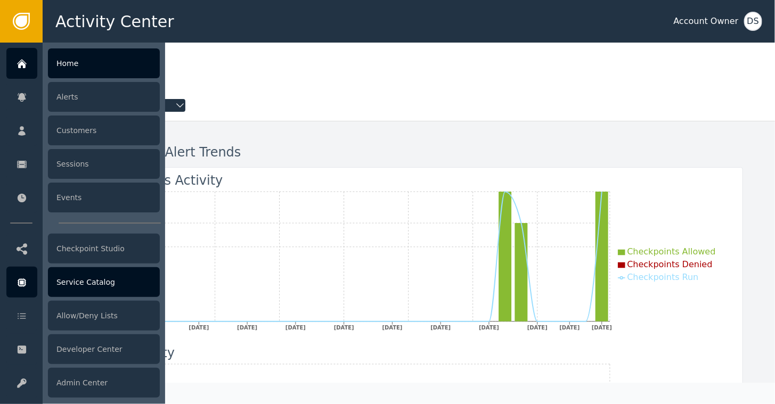
click at [22, 280] on icon at bounding box center [22, 283] width 11 height 12
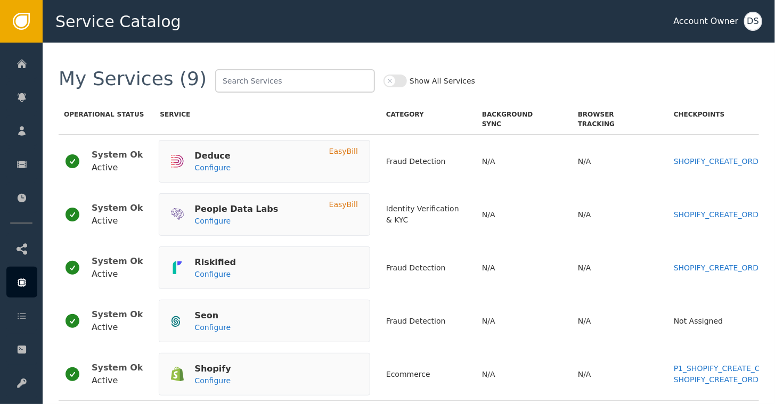
click at [384, 80] on button "Show All Services" at bounding box center [395, 81] width 23 height 13
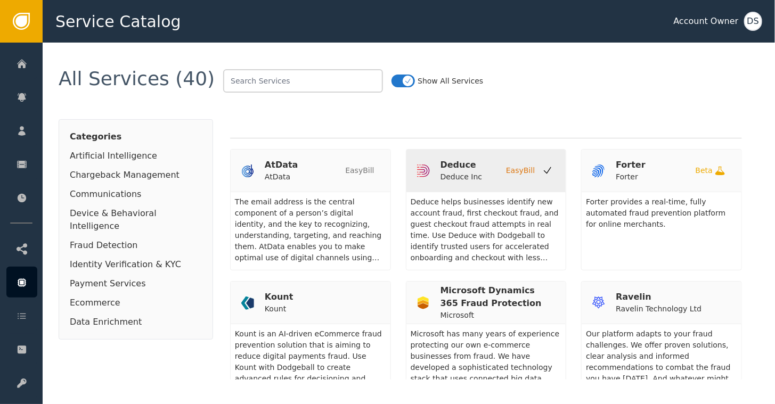
scroll to position [853, 0]
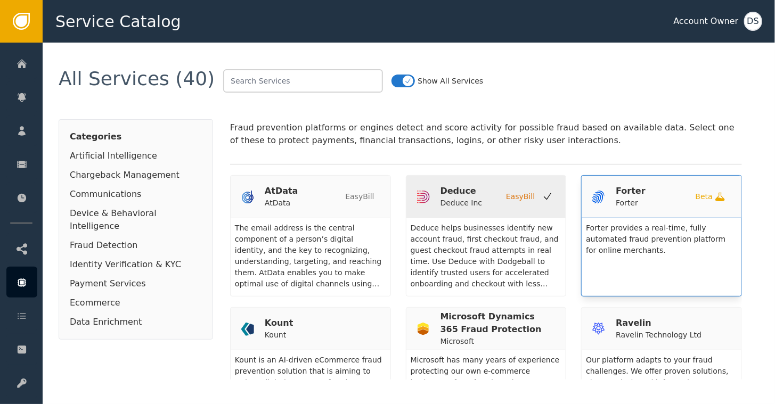
click at [627, 197] on div "Forter Forter Beta" at bounding box center [662, 197] width 160 height 43
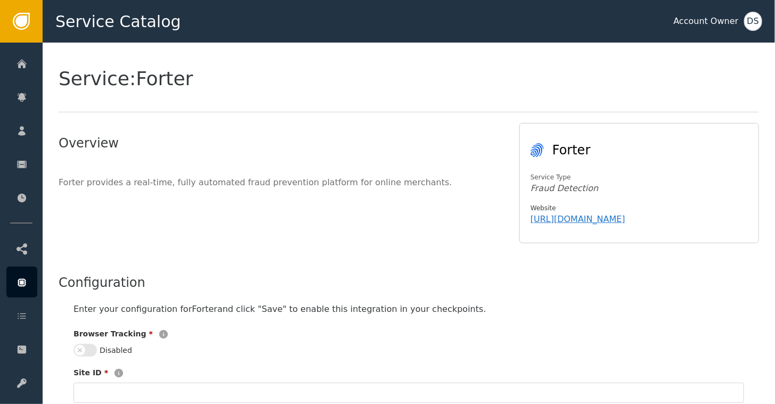
click at [90, 344] on button "Disabled" at bounding box center [85, 350] width 23 height 13
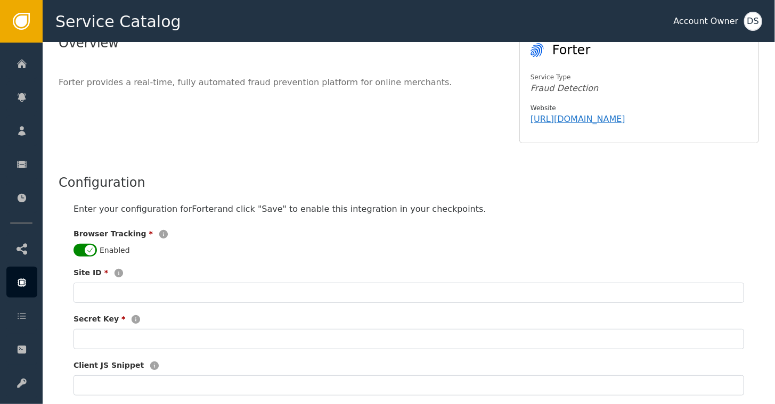
scroll to position [107, 0]
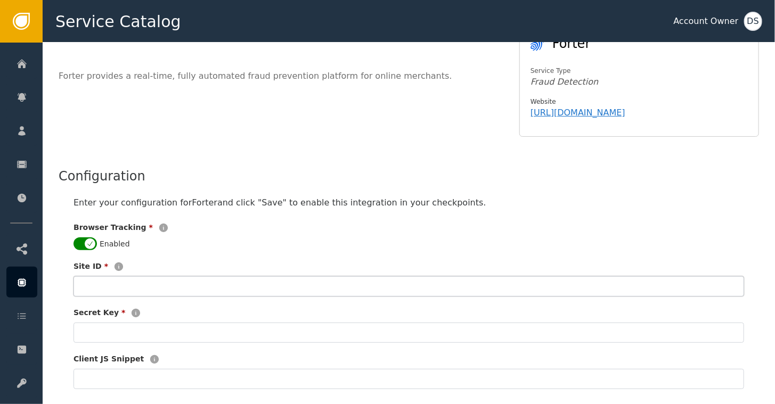
click at [99, 287] on input "text" at bounding box center [409, 287] width 671 height 20
click at [101, 290] on input "text" at bounding box center [409, 287] width 671 height 20
type input "z"
drag, startPoint x: 120, startPoint y: 286, endPoint x: 62, endPoint y: 293, distance: 58.0
click at [62, 293] on div "Enter your configuration for Forter and click "Save" to enable this integration…" at bounding box center [409, 293] width 701 height 214
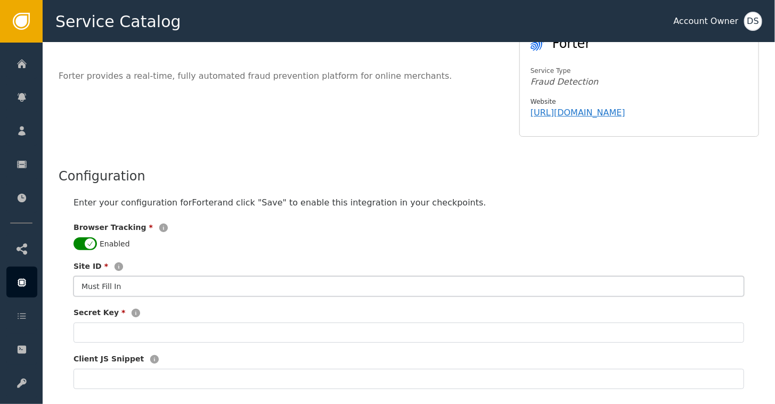
type input "Must Fill In"
click at [105, 338] on input "text" at bounding box center [409, 333] width 671 height 20
paste input "Must Fill In"
click at [263, 314] on div "Secret Key *" at bounding box center [409, 314] width 671 height 15
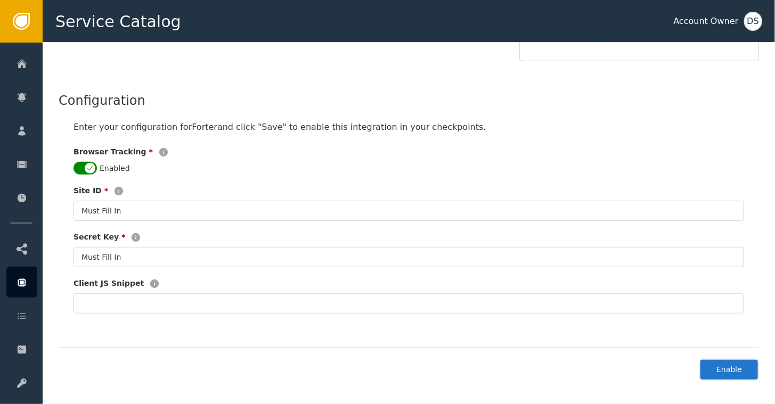
scroll to position [183, 0]
click at [733, 367] on button "Enable" at bounding box center [730, 370] width 60 height 22
type input "********l In"
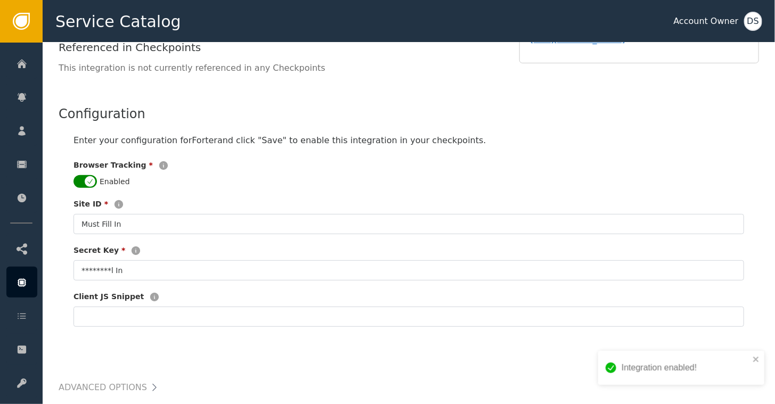
scroll to position [185, 0]
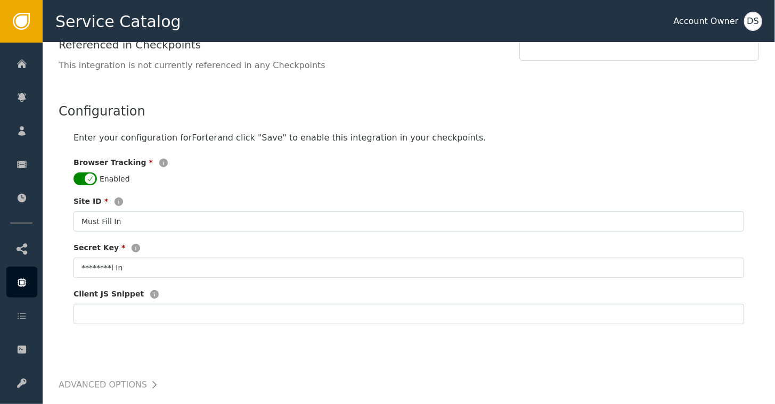
click at [56, 286] on div "Service: Forter Status: System Ok Remove Service Overview Forter provides a rea…" at bounding box center [409, 166] width 733 height 619
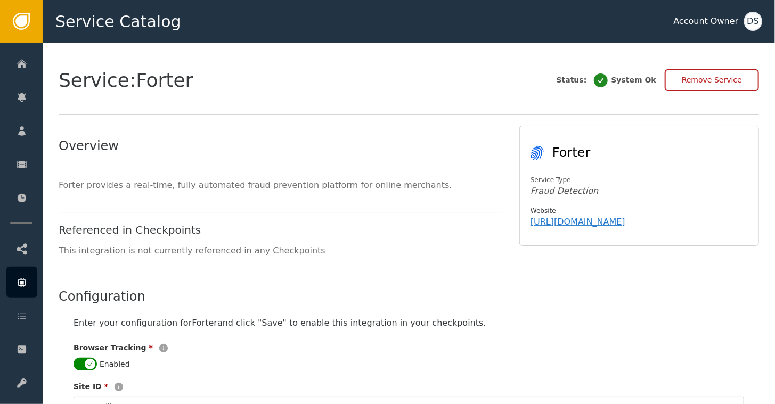
scroll to position [0, 0]
click at [701, 82] on button "Remove Service" at bounding box center [712, 80] width 94 height 22
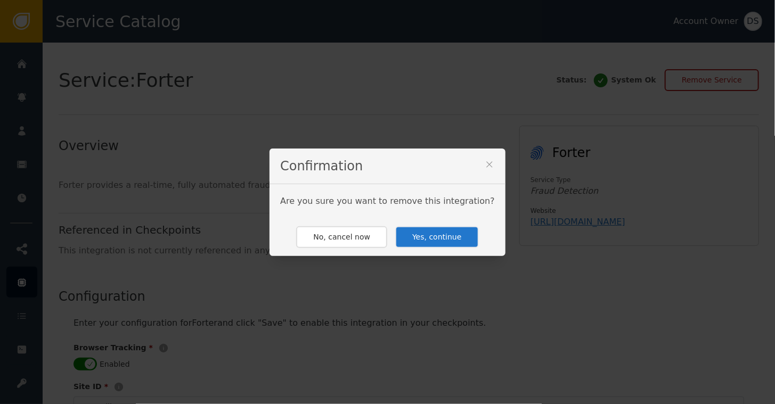
click at [431, 235] on button "Yes, continue" at bounding box center [436, 237] width 83 height 22
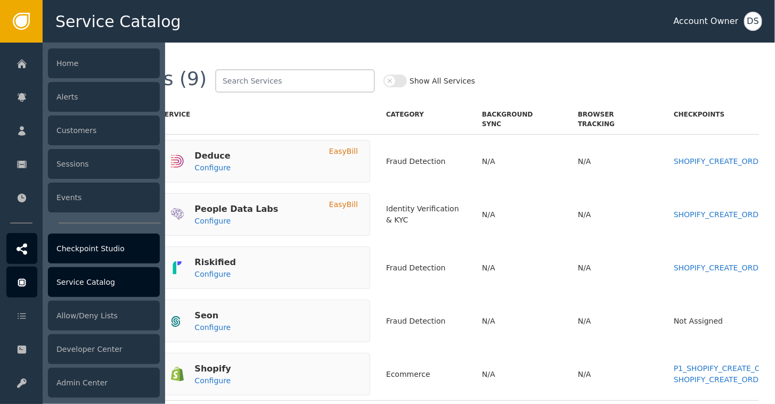
click at [79, 248] on div "Checkpoint Studio" at bounding box center [104, 249] width 112 height 30
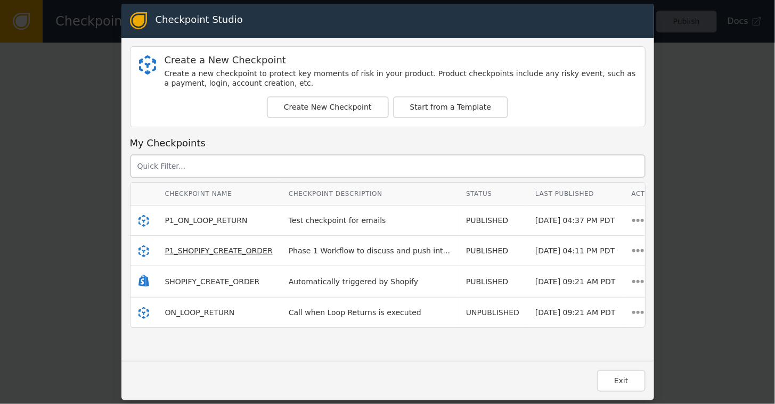
click at [204, 252] on span "P1_SHOPIFY_CREATE_ORDER" at bounding box center [219, 251] width 108 height 9
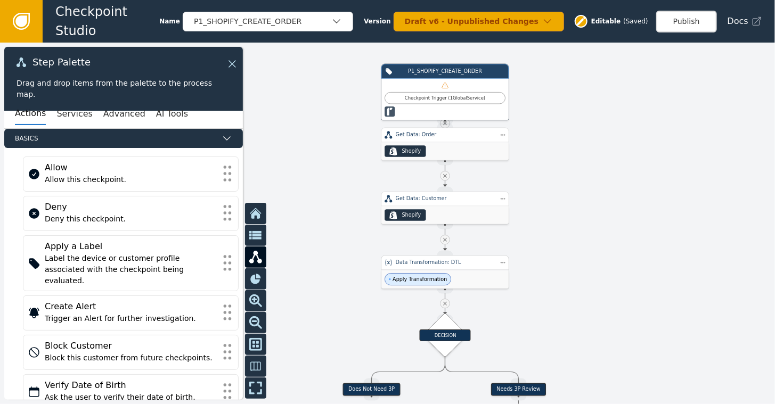
click at [434, 269] on div "Data Transformation: DTL" at bounding box center [446, 263] width 128 height 15
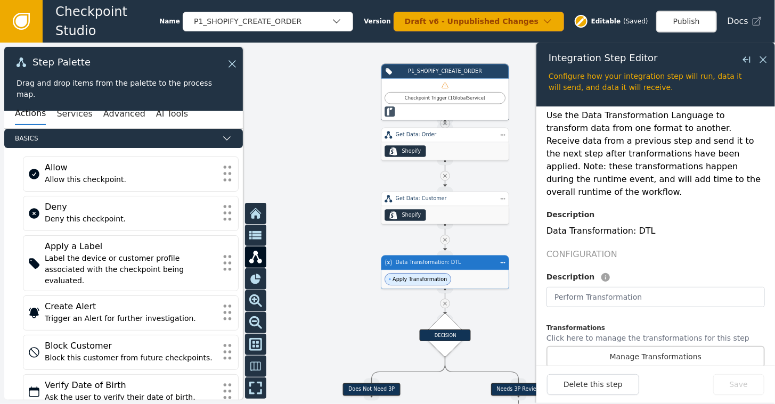
scroll to position [107, 0]
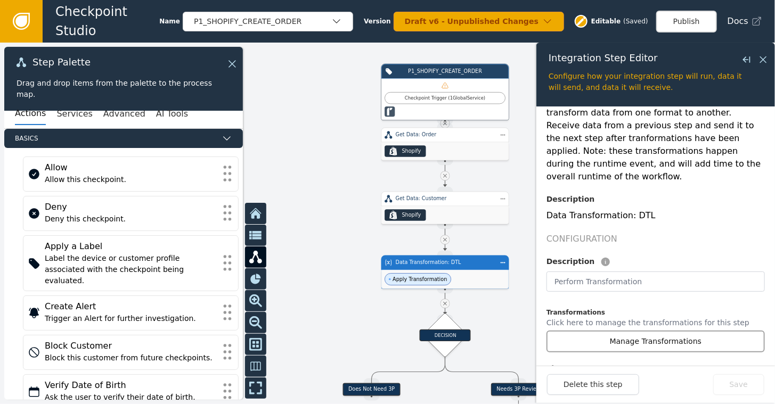
click at [649, 331] on button "Manage Transformations" at bounding box center [656, 342] width 218 height 22
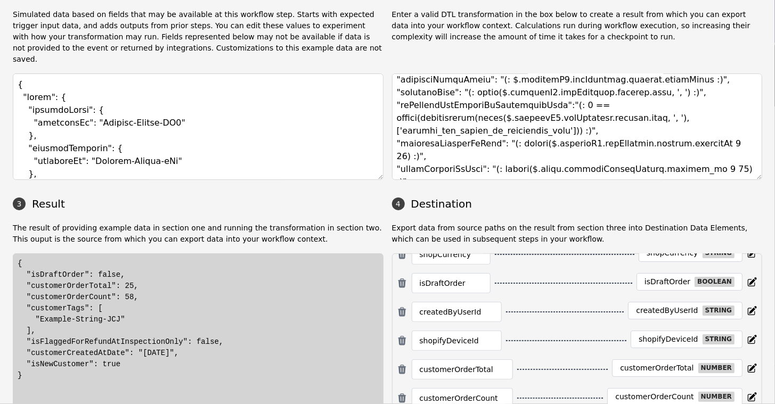
scroll to position [235, 0]
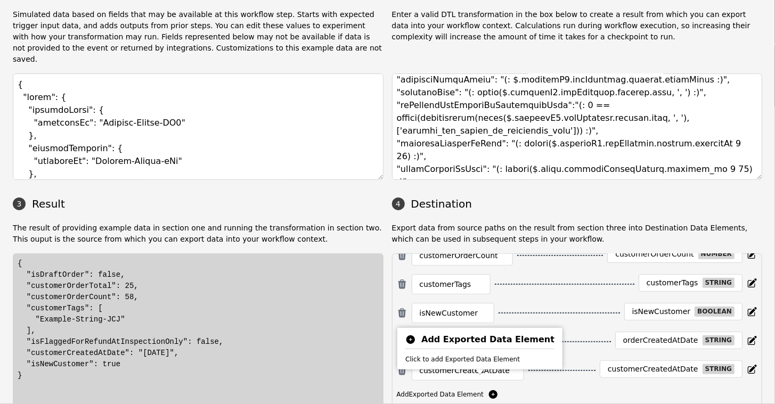
click at [488, 390] on icon at bounding box center [493, 395] width 11 height 11
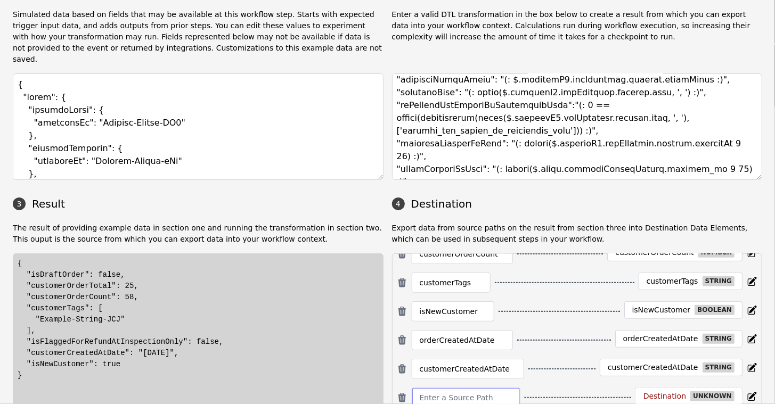
click at [456, 392] on input at bounding box center [466, 398] width 93 height 13
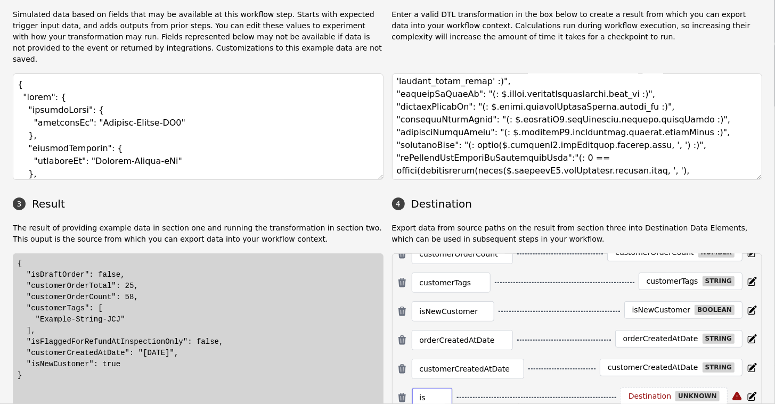
scroll to position [105, 0]
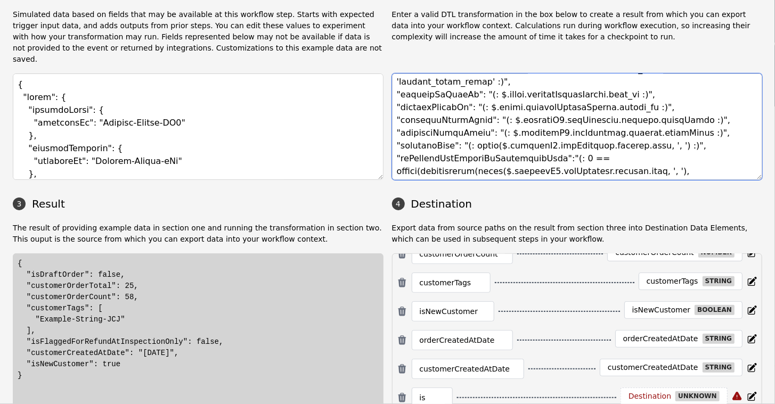
drag, startPoint x: 535, startPoint y: 134, endPoint x: 396, endPoint y: 134, distance: 139.1
click at [396, 134] on textarea at bounding box center [577, 127] width 371 height 107
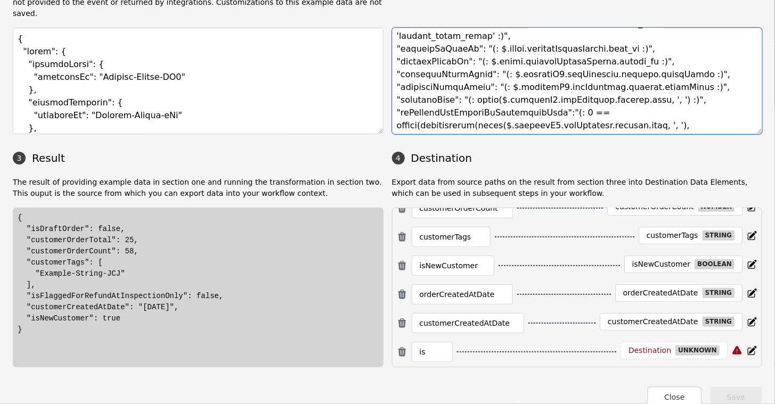
scroll to position [120, 0]
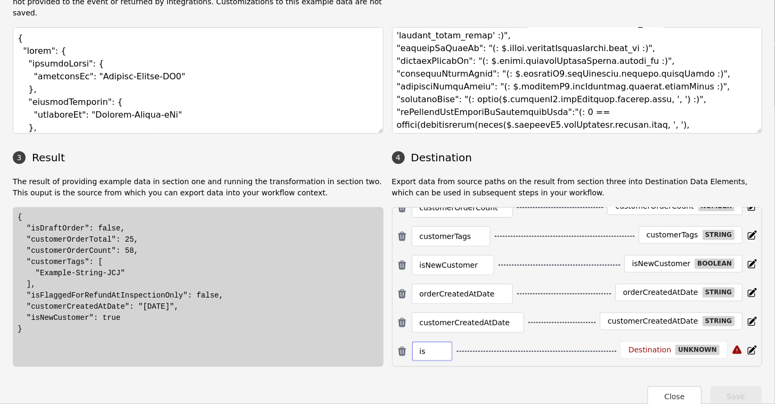
click at [430, 345] on input "is" at bounding box center [432, 351] width 25 height 13
type input "i"
paste input "isFlaggedForRefundAtInspectionOnly"
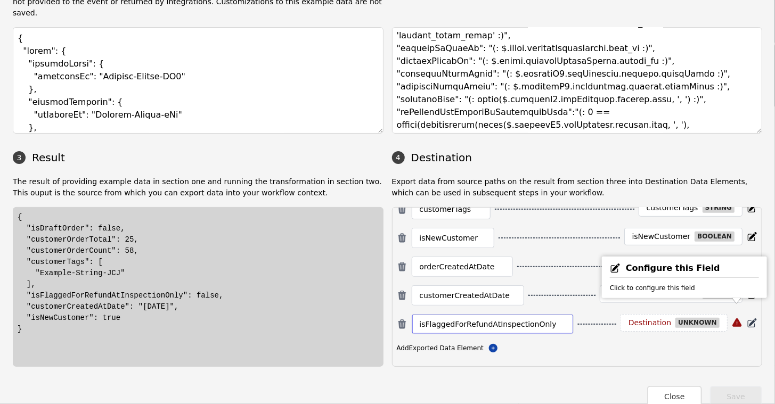
type input "isFlaggedForRefundAtInspectionOnly"
click at [733, 318] on icon at bounding box center [752, 323] width 11 height 11
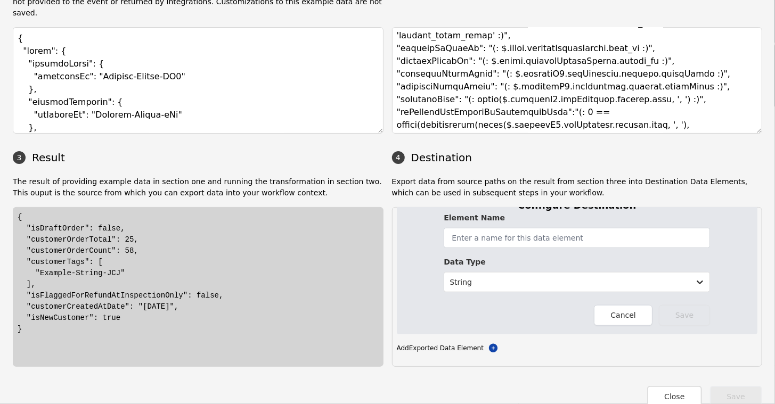
scroll to position [412, 0]
click at [464, 228] on input "text" at bounding box center [577, 238] width 266 height 20
paste input "isFlaggedForRefundAtInspectionOnly"
type input "isFlaggedForRefundAtInspectionOnly"
click at [695, 277] on icon at bounding box center [700, 282] width 11 height 11
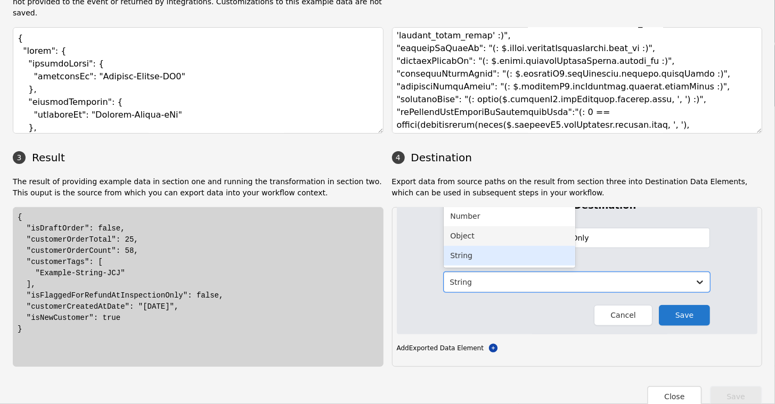
click at [487, 226] on div "Object" at bounding box center [510, 236] width 132 height 20
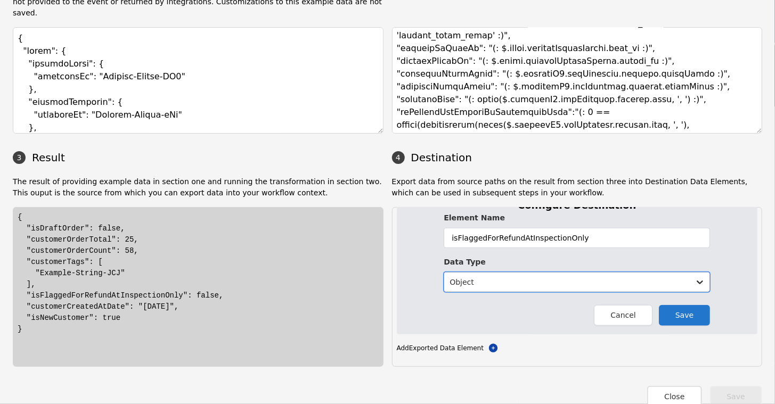
click at [512, 276] on div at bounding box center [567, 282] width 235 height 13
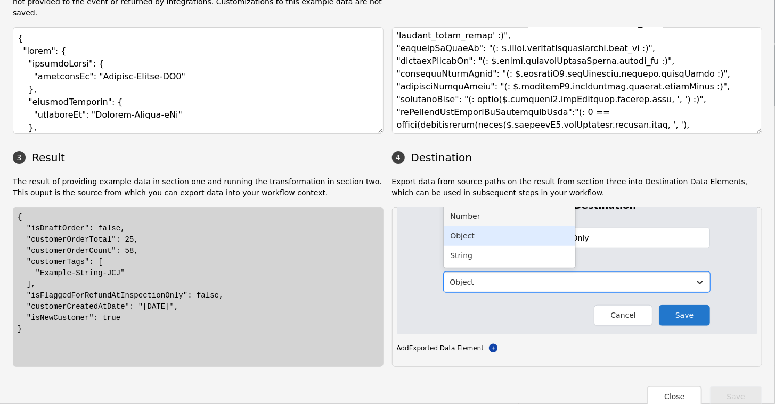
click at [467, 214] on div "Number" at bounding box center [510, 217] width 132 height 20
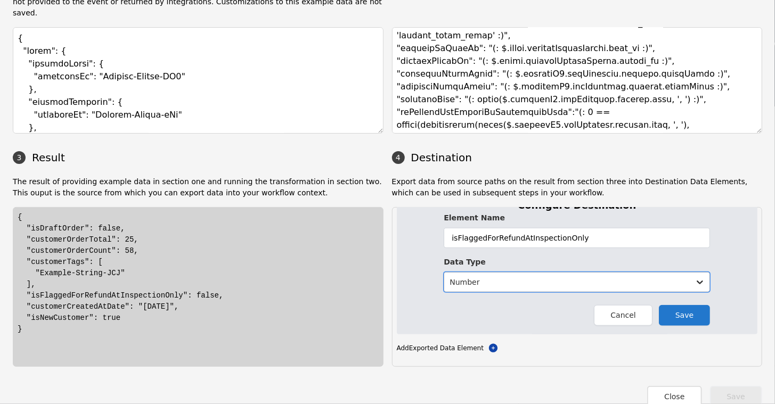
click at [475, 276] on div at bounding box center [567, 282] width 235 height 13
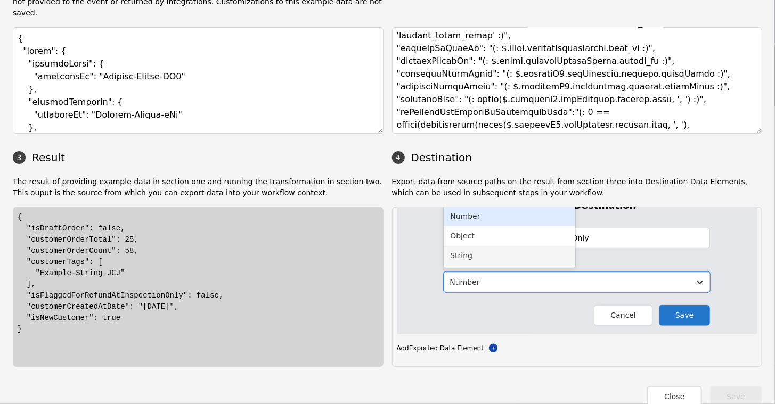
click at [730, 272] on div "Configure Destination Element Name isFlaggedForRefundAtInspectionOnly Data Type…" at bounding box center [577, 262] width 361 height 145
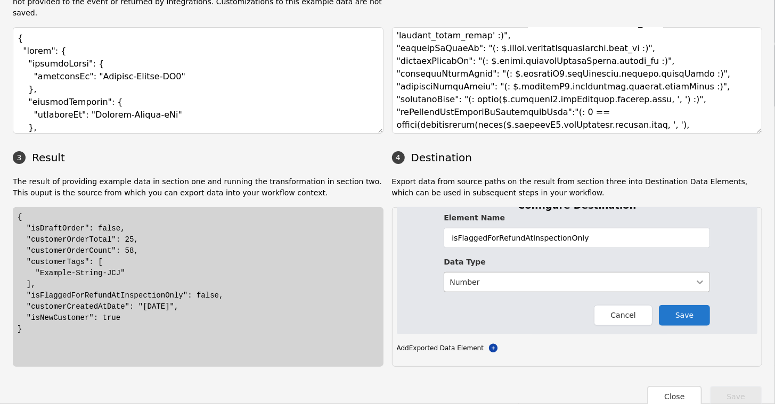
click at [696, 277] on icon at bounding box center [700, 282] width 11 height 11
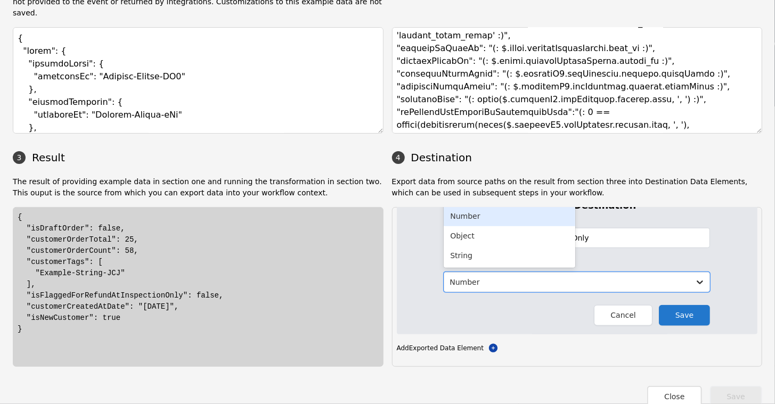
click at [457, 207] on div "Number" at bounding box center [510, 217] width 132 height 20
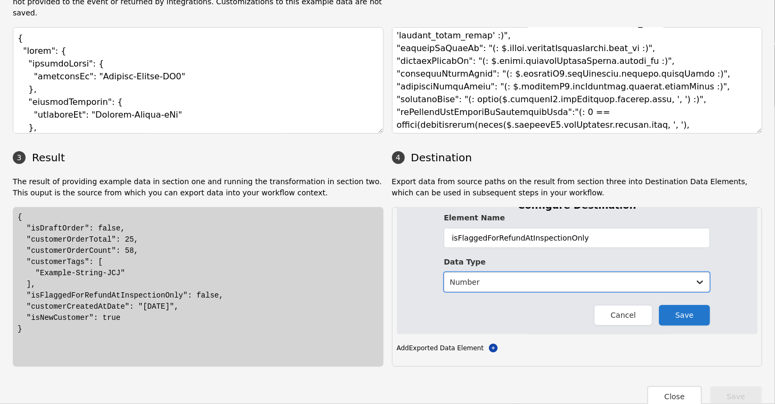
click at [495, 276] on div at bounding box center [567, 282] width 235 height 13
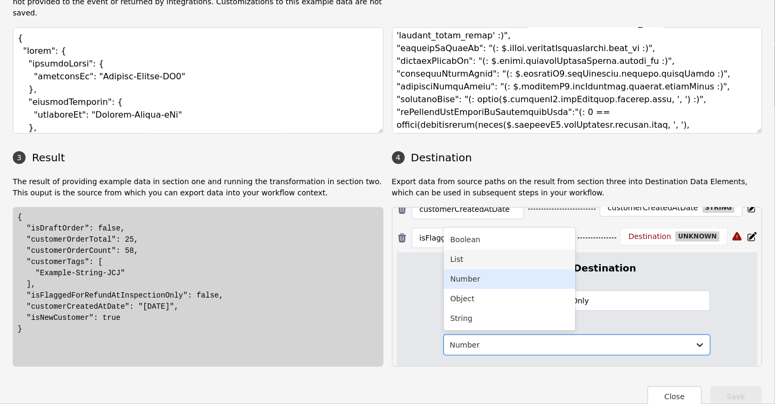
scroll to position [346, 0]
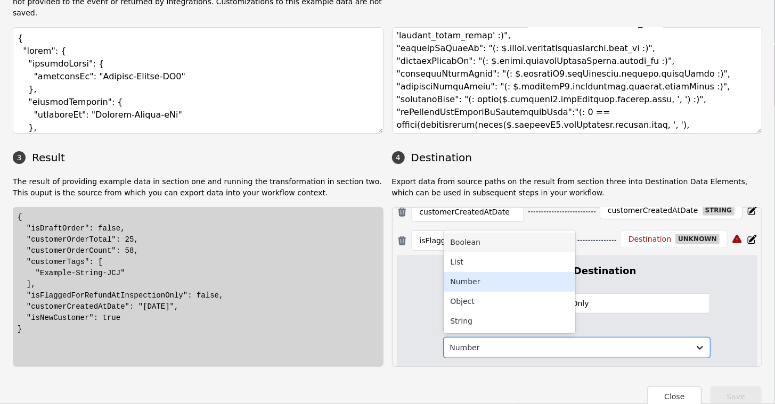
click at [518, 233] on div "Boolean" at bounding box center [510, 243] width 132 height 20
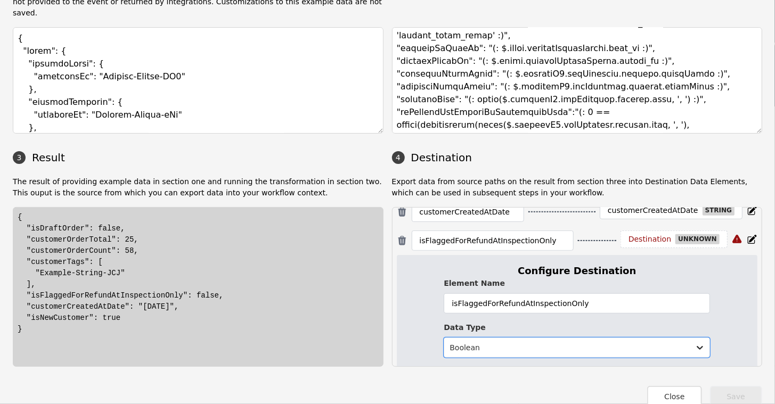
scroll to position [412, 0]
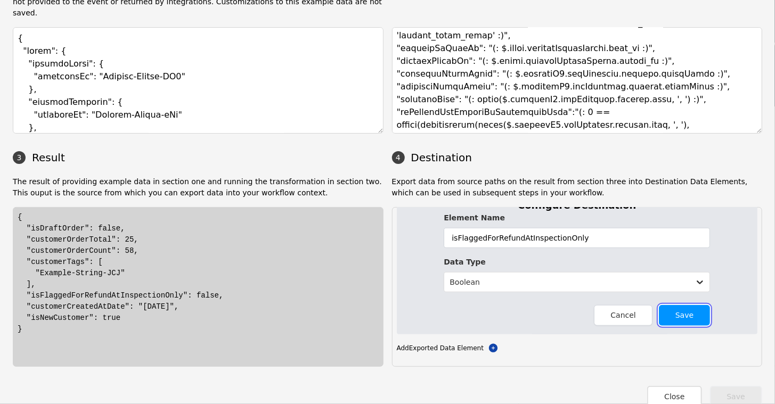
click at [682, 305] on button "Save" at bounding box center [684, 315] width 51 height 21
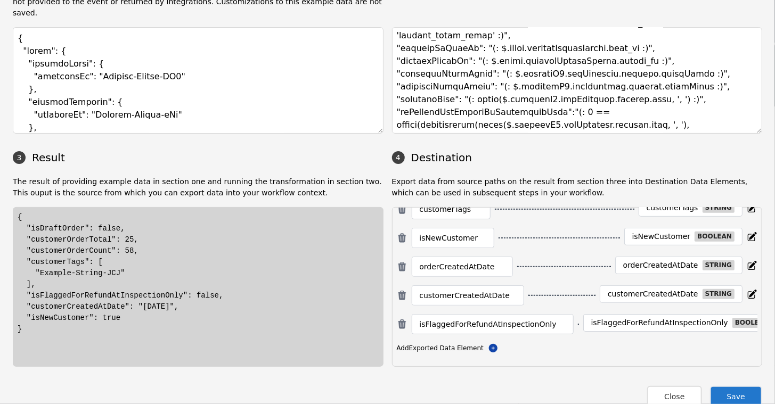
click at [732, 388] on button "Save" at bounding box center [736, 397] width 52 height 22
